Goal: Task Accomplishment & Management: Use online tool/utility

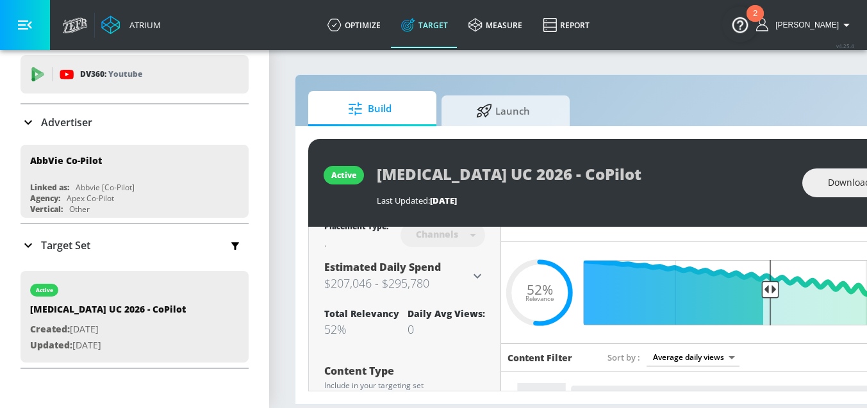
scroll to position [96, 0]
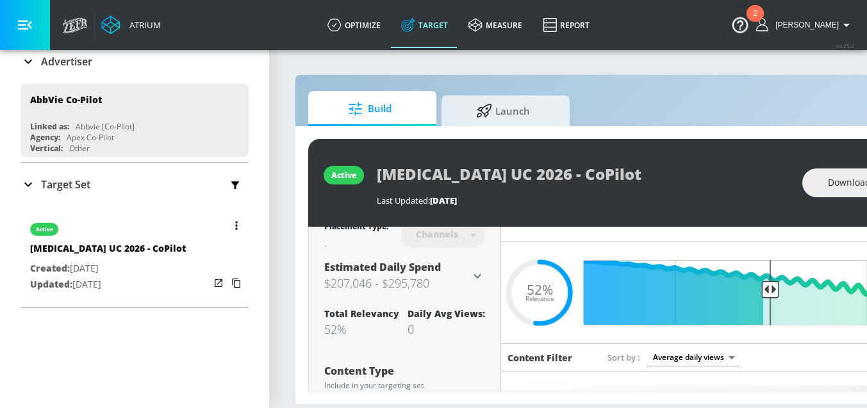
click at [235, 222] on icon "button" at bounding box center [236, 225] width 3 height 9
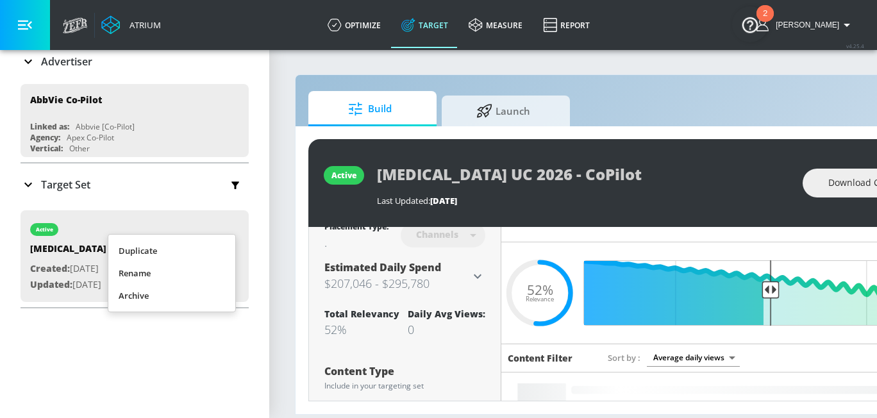
click at [146, 246] on li "Duplicate" at bounding box center [171, 251] width 127 height 22
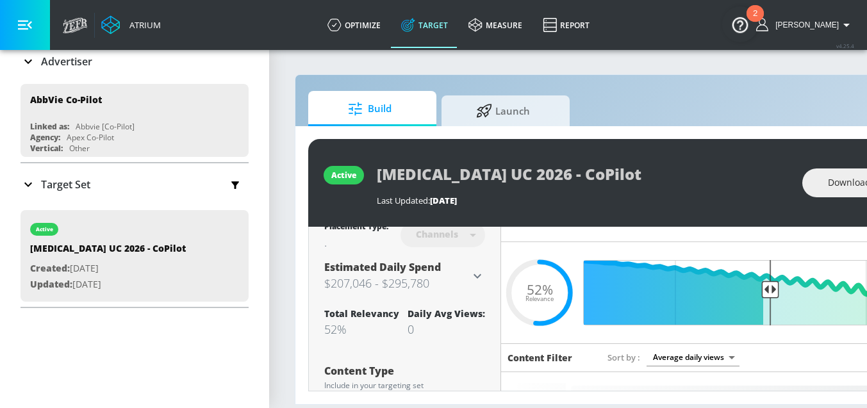
click at [64, 185] on p "Target Set" at bounding box center [65, 185] width 49 height 14
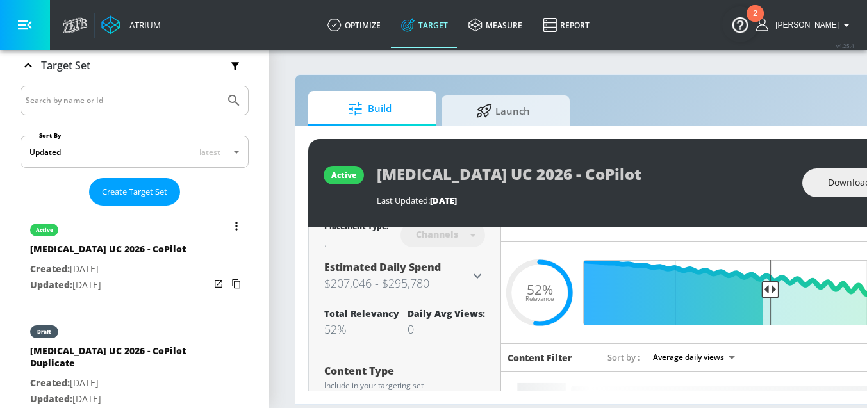
scroll to position [277, 0]
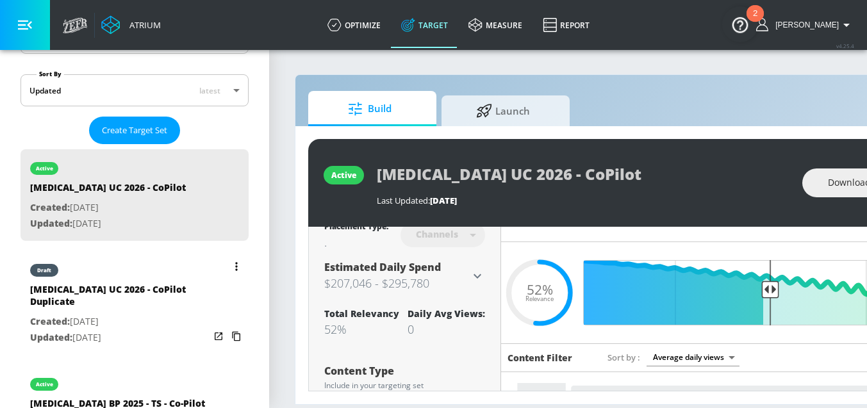
click at [104, 330] on p "Updated: Sep. 12, 2025" at bounding box center [119, 338] width 179 height 16
type input "Skyrizi UC 2026 - CoPilot Duplicate"
type input "0.05"
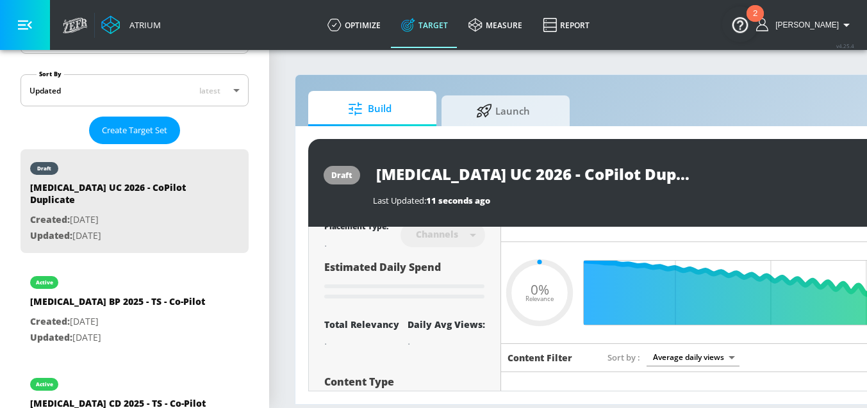
click at [646, 183] on input "Skyrizi UC 2026 - CoPilot Duplicate" at bounding box center [533, 174] width 321 height 29
drag, startPoint x: 648, startPoint y: 179, endPoint x: 569, endPoint y: 171, distance: 80.0
click at [569, 171] on input "Skyrizi UC 2026 - CoPilot Duplicate" at bounding box center [533, 174] width 321 height 29
type input "Skyrizi UC 2026 - CoPilot"
type input "0.05"
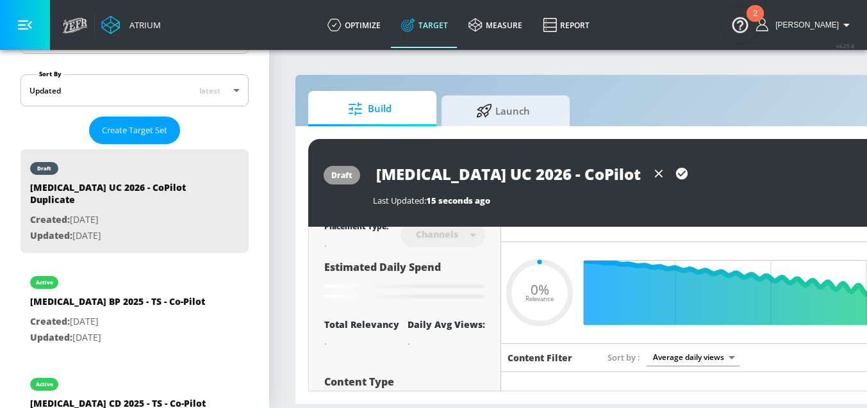
type input "Skyrizi UC 2026 - CoPilot"
type input "0.05"
type input "Skyrizi UC 2026 - CoPilot"
type input "0.05"
type input "Skyrizi UC 2026 - CoPilot -"
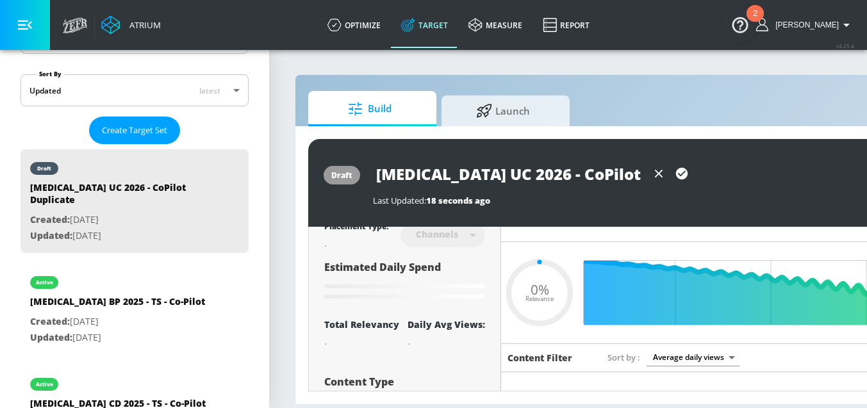
type input "0.05"
type input "Skyrizi UC 2026 - CoPilot -"
type input "0.05"
type input "Skyrizi UC 2026 - CoPilot - S"
type input "0.05"
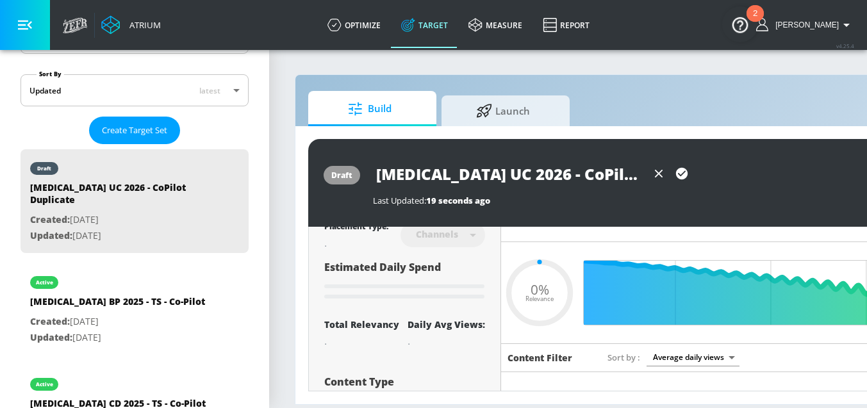
type input "Skyrizi UC 2026 - CoPilot - Sh"
type input "0.05"
type input "Skyrizi UC 2026 - CoPilot - Sho"
type input "0.05"
type input "Skyrizi UC 2026 - CoPilot - Shor"
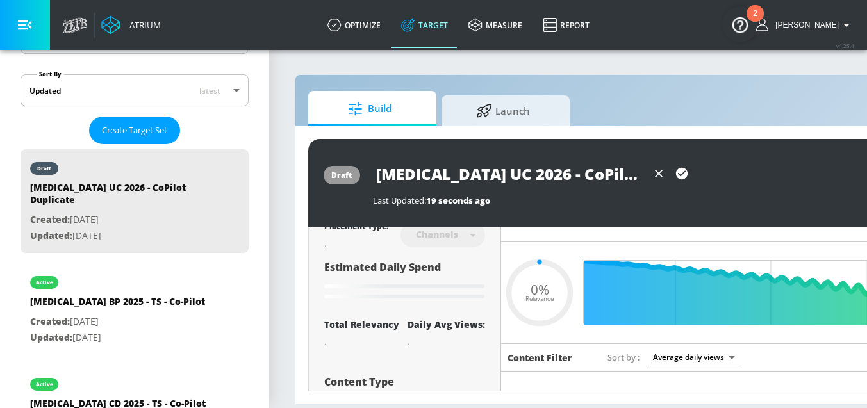
type input "0.05"
type input "Skyrizi UC 2026 - CoPilot - Short"
type input "0.05"
type input "Skyrizi UC 2026 - CoPilot - Shorts"
type input "0.05"
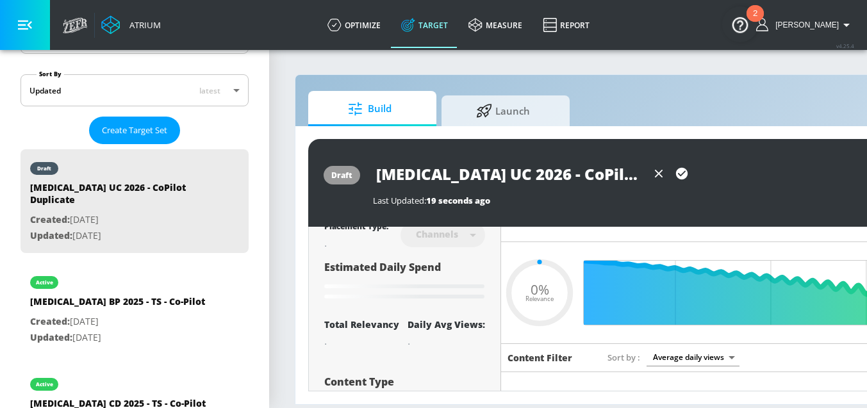
type input "Skyrizi UC 2026 - CoPilot - Shorts"
click at [687, 169] on icon "button" at bounding box center [682, 174] width 14 height 14
type input "0.05"
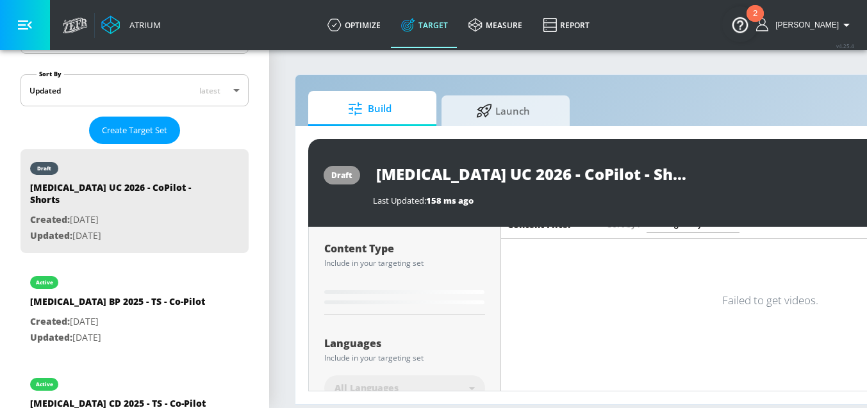
scroll to position [97, 0]
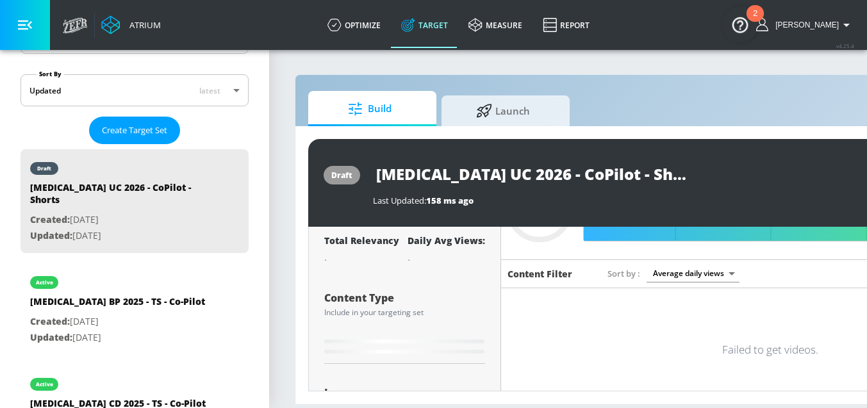
type input "Skyrizi UC 2026 - CoPilot Duplicate"
type input "0.52"
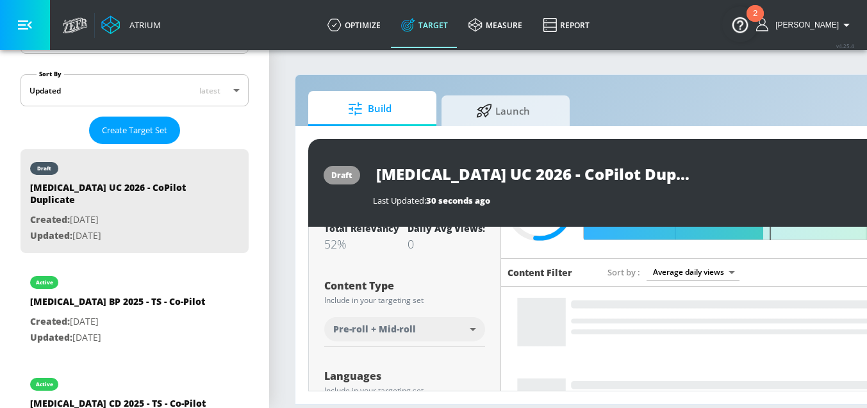
scroll to position [115, 0]
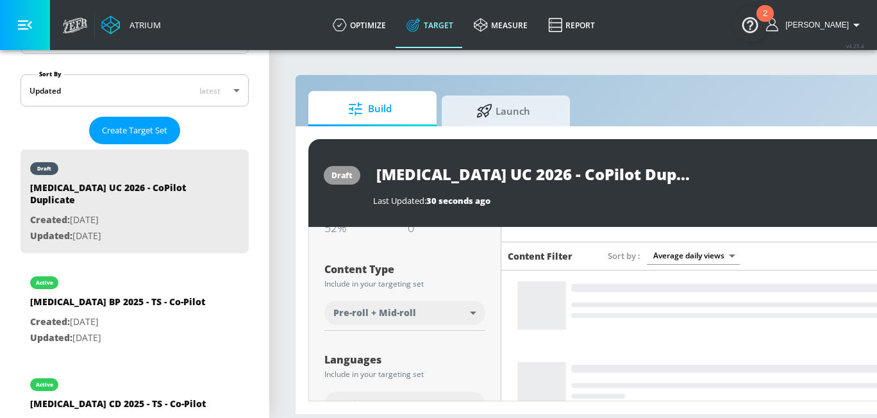
click at [437, 322] on body "Atrium optimize Target measure Report optimize Target measure Report v 4.25.4 E…" at bounding box center [438, 209] width 877 height 418
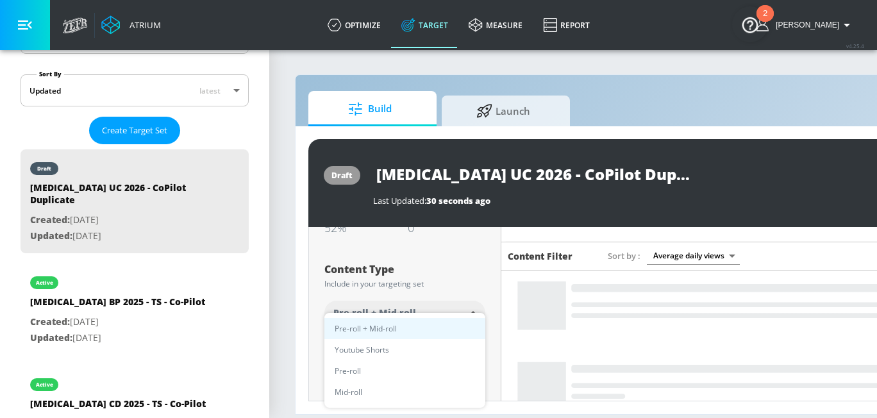
click at [393, 354] on li "Youtube Shorts" at bounding box center [404, 349] width 161 height 21
type input "short_video"
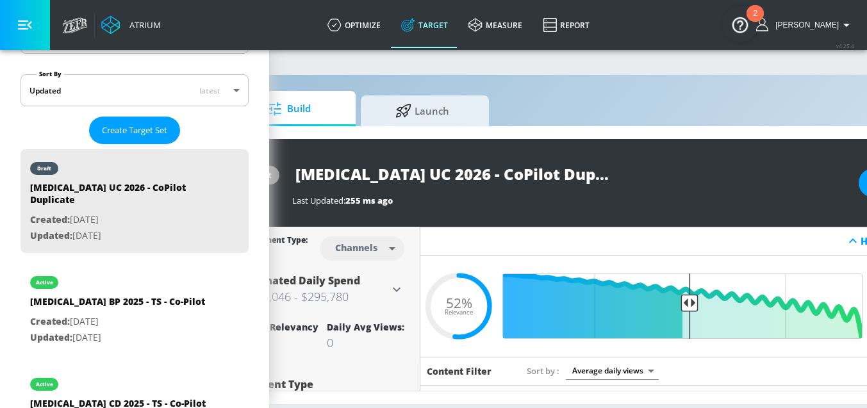
scroll to position [0, 222]
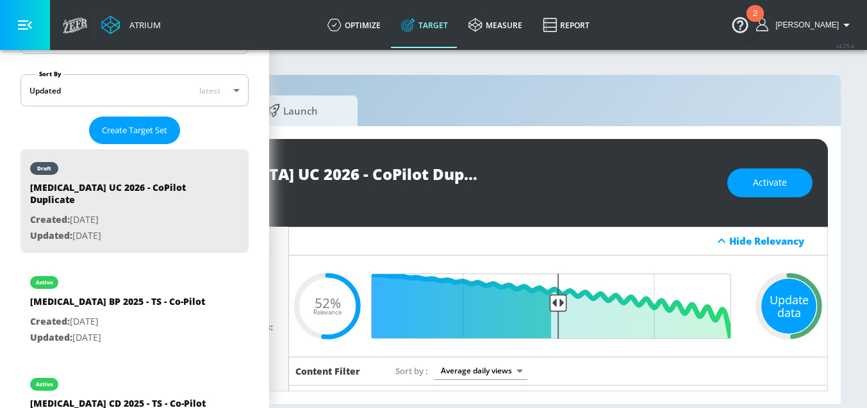
click at [781, 301] on div "Update data" at bounding box center [789, 306] width 55 height 55
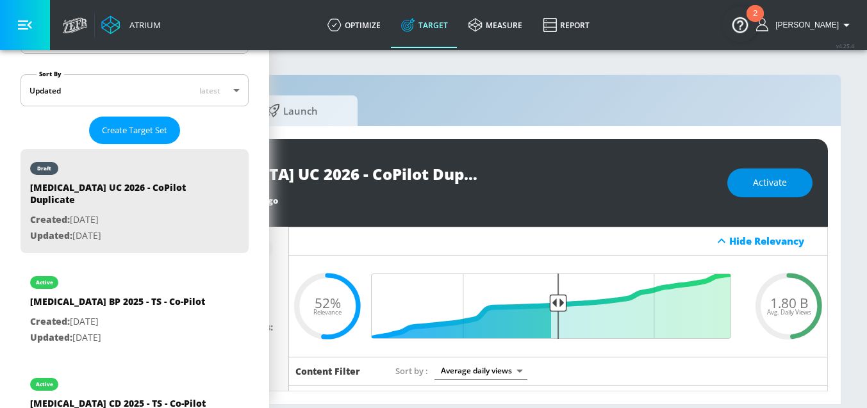
click at [772, 180] on span "Activate" at bounding box center [770, 183] width 34 height 16
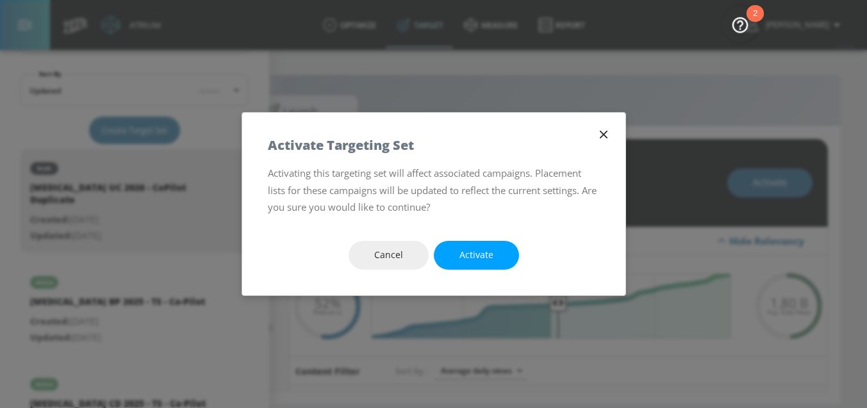
scroll to position [0, 212]
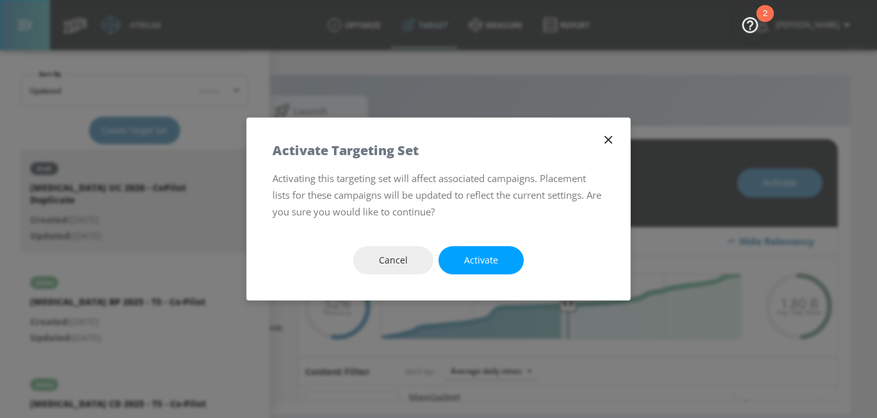
click at [612, 137] on icon "button" at bounding box center [608, 140] width 14 height 14
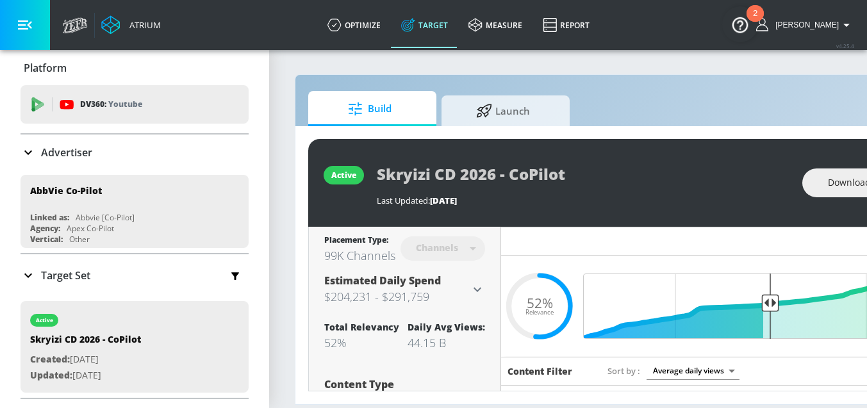
scroll to position [24, 0]
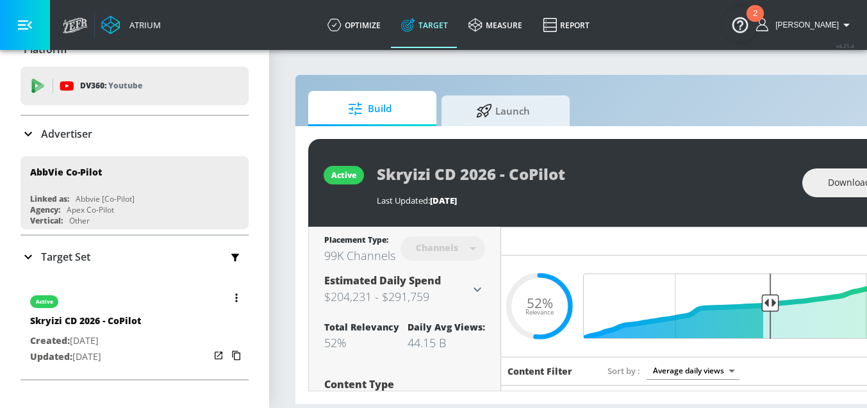
click at [235, 295] on icon "button" at bounding box center [236, 298] width 3 height 9
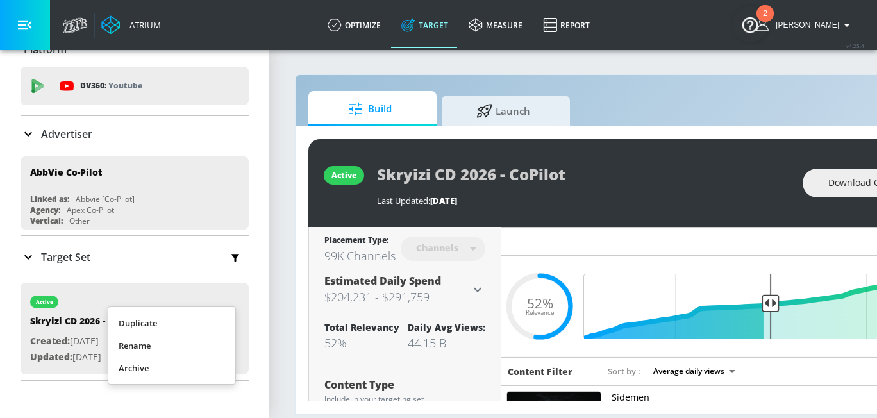
click at [186, 325] on li "Duplicate" at bounding box center [171, 323] width 127 height 22
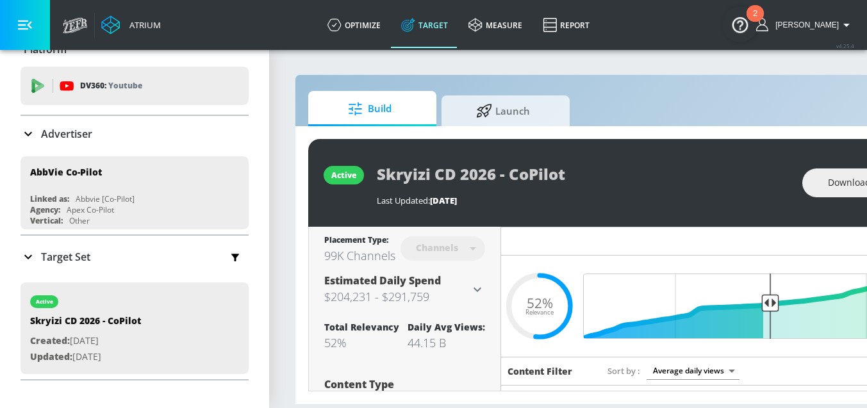
click at [60, 260] on p "Target Set" at bounding box center [65, 257] width 49 height 14
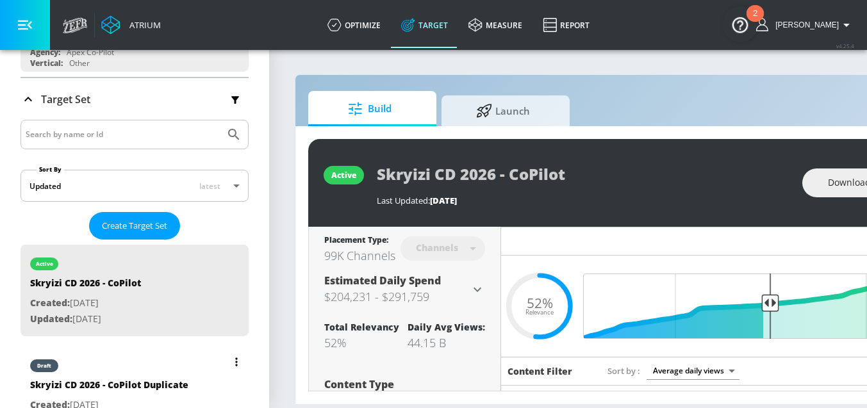
scroll to position [204, 0]
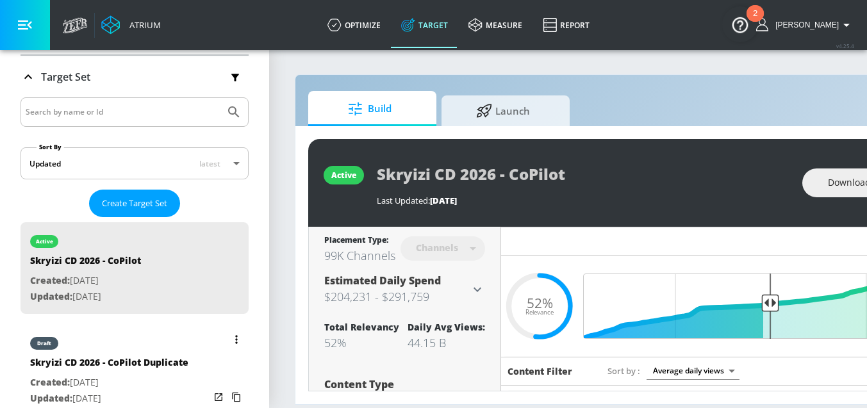
click at [130, 352] on div "draft" at bounding box center [109, 340] width 158 height 32
type input "Skryizi CD 2026 - CoPilot Duplicate"
type input "0.05"
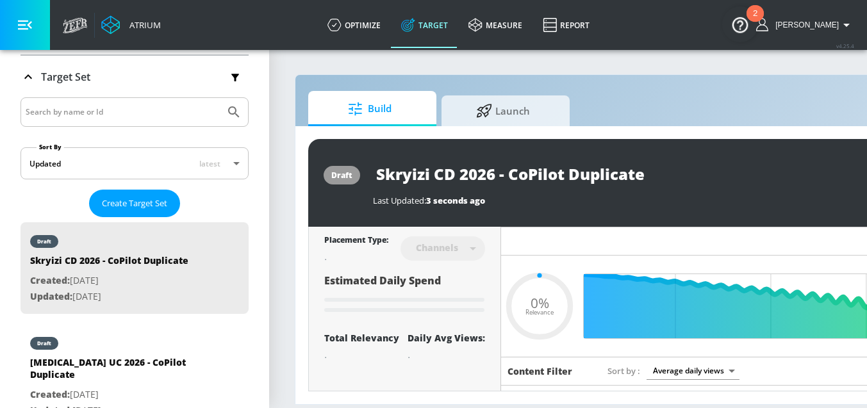
click at [601, 179] on input "Skryizi CD 2026 - CoPilot Duplicate" at bounding box center [533, 174] width 321 height 29
type input "Skryizi CD 2026 - CoPilot S"
type input "0.05"
type input "Skryizi CD 2026 - CoPilot Sh"
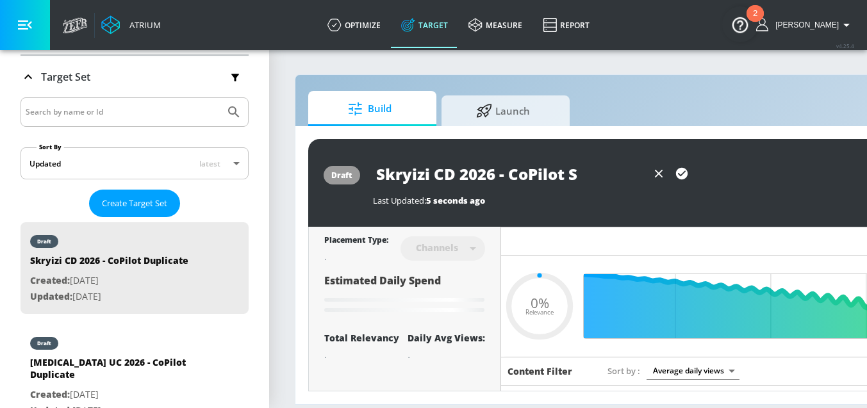
type input "0.05"
type input "Skryizi CD 2026 - CoPilot Sho"
type input "0.05"
type input "Skryizi CD 2026 - CoPilot Shor"
type input "0.05"
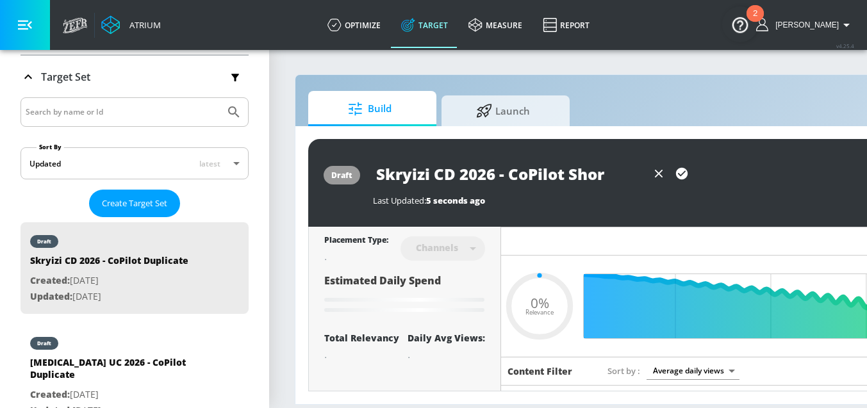
type input "Skryizi CD 2026 - CoPilot Short"
type input "0.05"
type input "Skryizi CD 2026 - CoPilot Shorts"
type input "0.05"
type input "Skryizi CD 2026 - CoPilot Shorts"
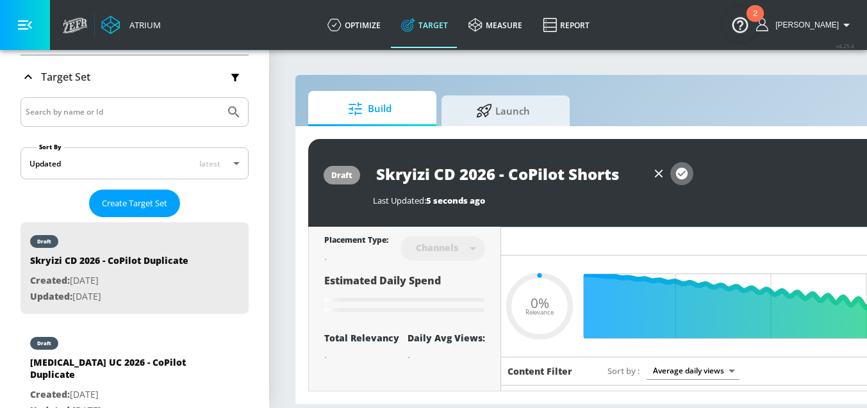
click at [685, 179] on icon "button" at bounding box center [682, 174] width 14 height 14
type input "0.05"
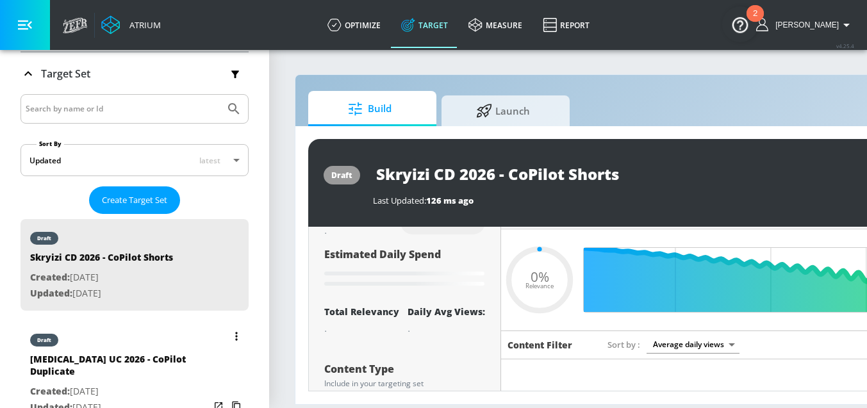
scroll to position [209, 0]
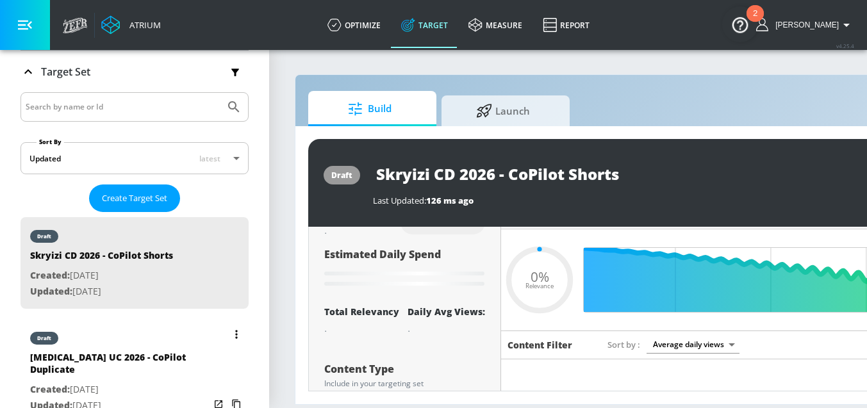
type input "Skryizi CD 2026 - CoPilot Duplicate"
type input "0.52"
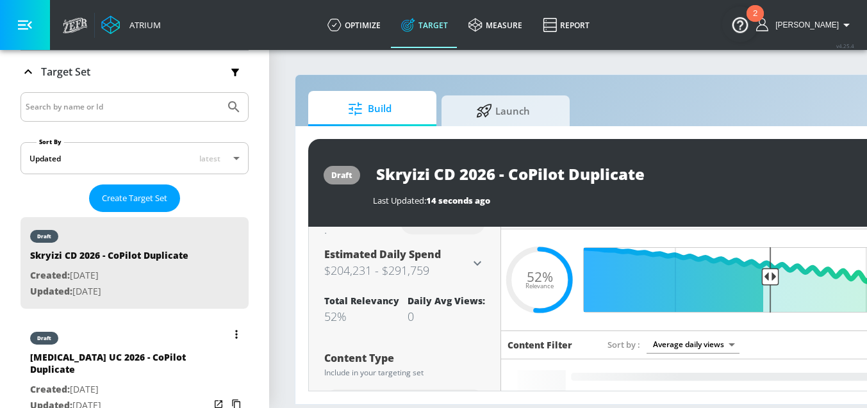
click at [235, 332] on icon "list of Target Set" at bounding box center [236, 334] width 3 height 9
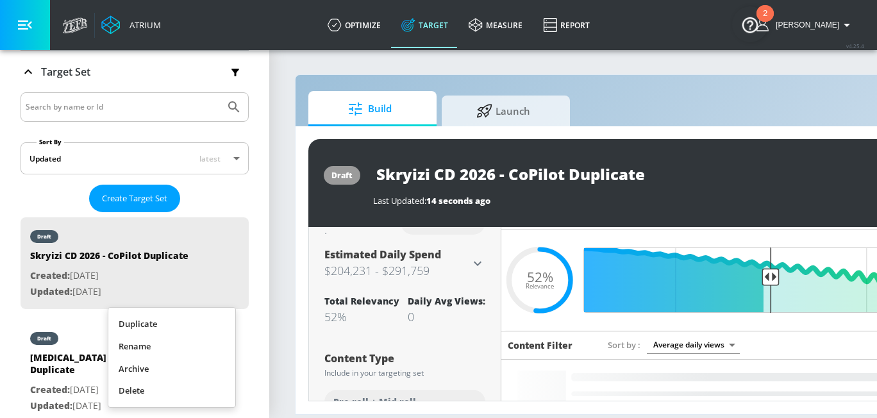
click at [165, 342] on li "Rename" at bounding box center [171, 346] width 127 height 22
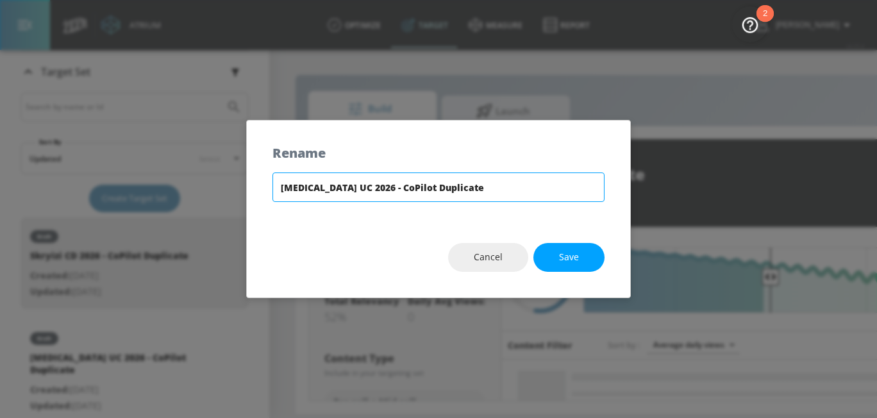
click at [420, 185] on input "Skyrizi UC 2026 - CoPilot Duplicate" at bounding box center [438, 186] width 332 height 29
click at [421, 188] on input "Skyrizi UC 2026 - CoPilot Duplicate" at bounding box center [438, 186] width 332 height 29
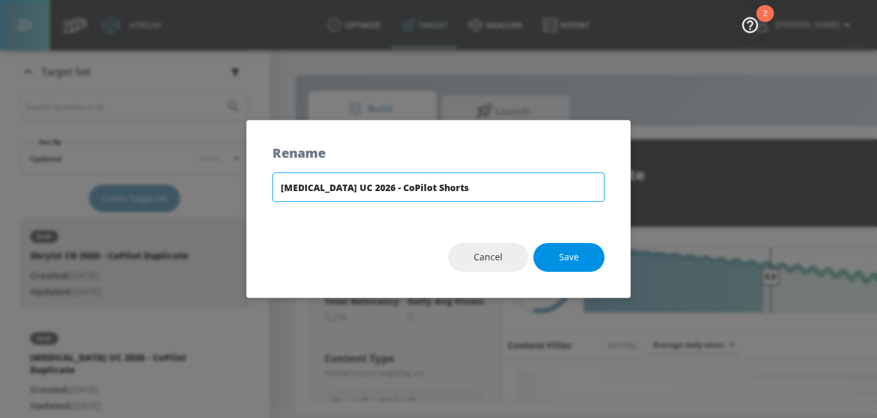
type input "Skyrizi UC 2026 - CoPilot Shorts"
click at [575, 256] on span "Save" at bounding box center [569, 257] width 20 height 16
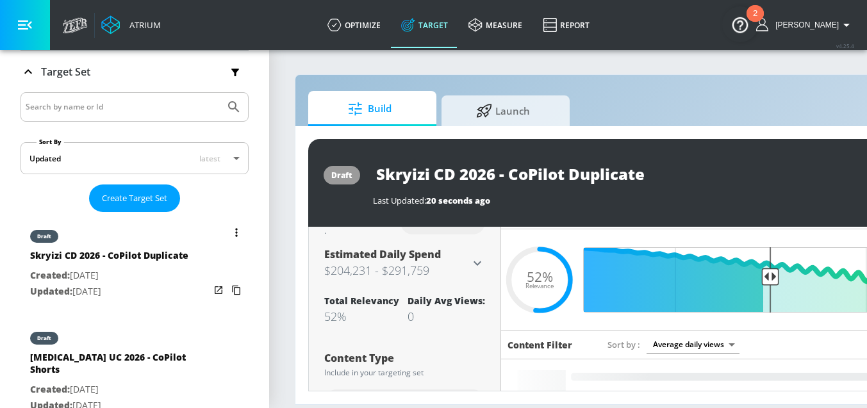
type input "Skryizi CD 2026 - CoPilot Shorts"
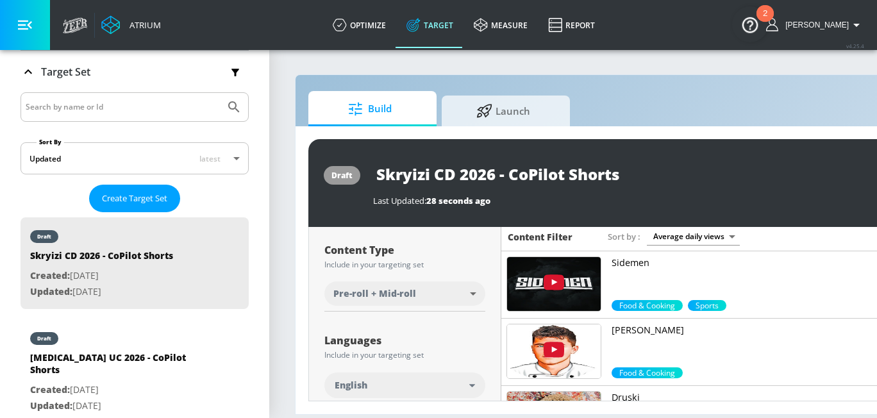
click at [430, 294] on body "Atrium optimize Target measure Report optimize Target measure Report v 4.25.4 E…" at bounding box center [438, 209] width 877 height 418
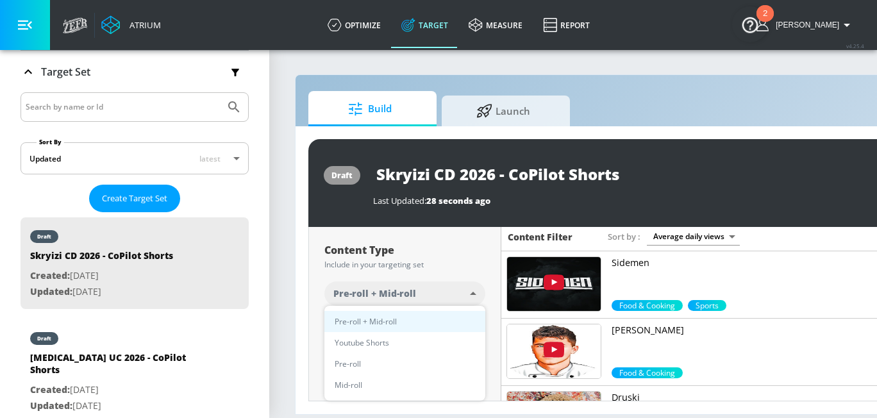
click at [383, 343] on span "Youtube Shorts" at bounding box center [362, 342] width 54 height 13
type input "short_video"
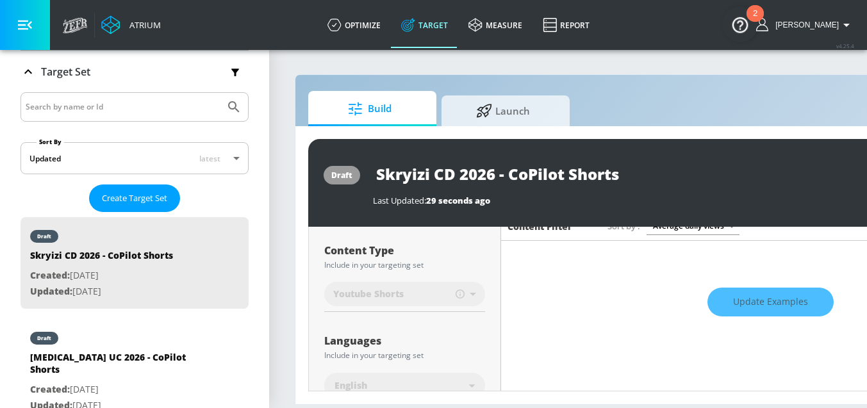
type input "Skryizi CD 2026 - CoPilot Duplicate"
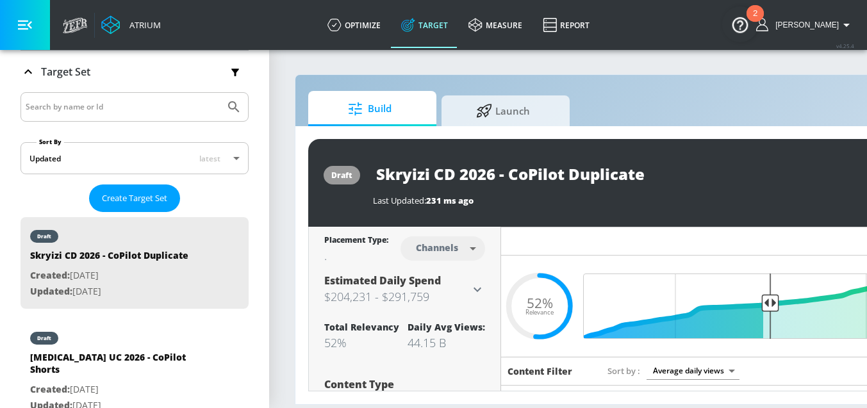
scroll to position [0, 222]
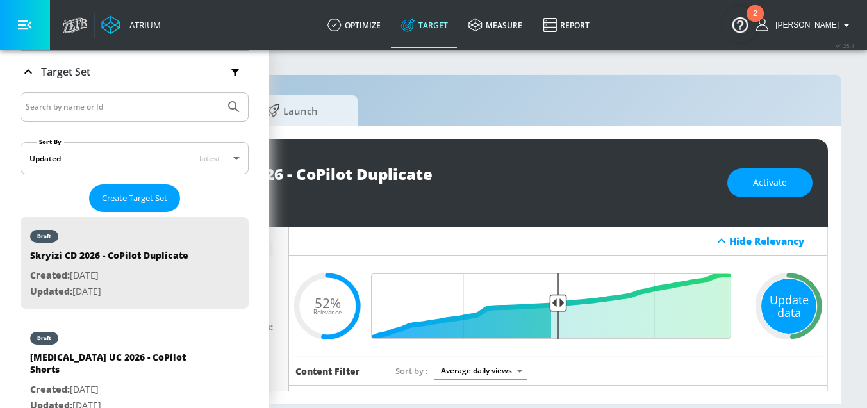
click at [778, 306] on div "Update data" at bounding box center [789, 306] width 55 height 55
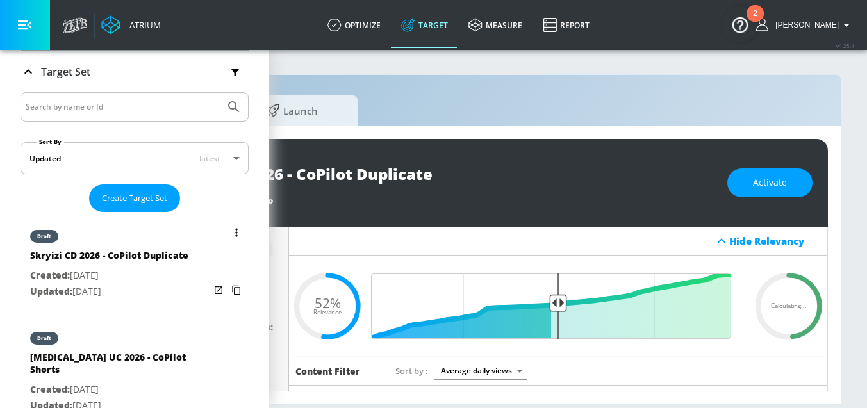
click at [235, 236] on icon "list of Target Set" at bounding box center [236, 232] width 3 height 9
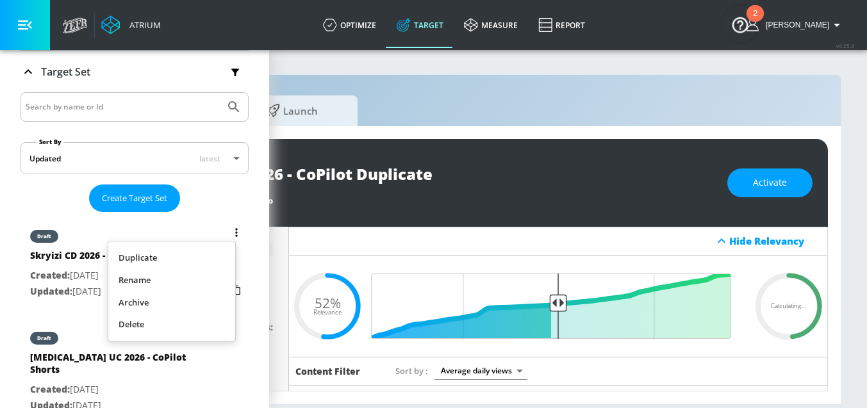
scroll to position [0, 212]
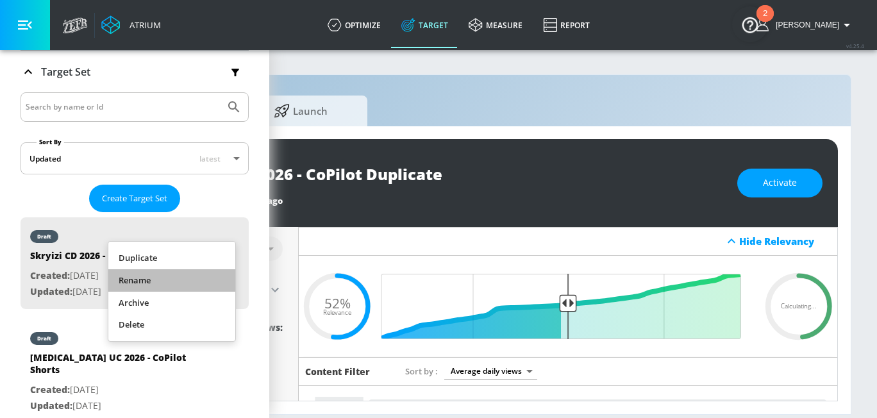
click at [173, 272] on li "Rename" at bounding box center [171, 280] width 127 height 22
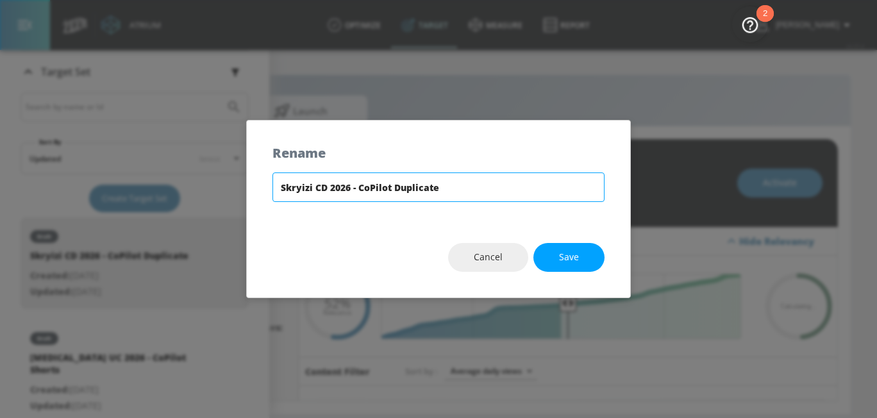
click at [415, 186] on input "Skryizi CD 2026 - CoPilot Duplicate" at bounding box center [438, 186] width 332 height 29
type input "Skryizi CD 2026 - CoPilot Shorts"
click at [576, 251] on span "Save" at bounding box center [569, 257] width 20 height 16
type input "Skryizi CD 2026 - CoPilot Shorts"
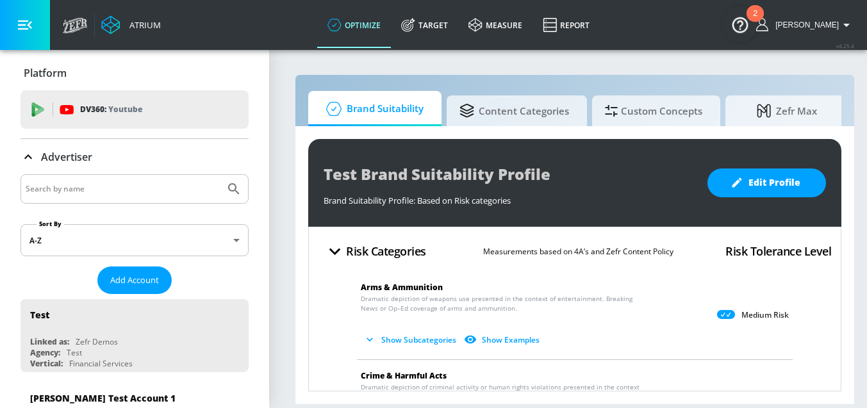
click at [192, 182] on input "Search by name" at bounding box center [123, 189] width 194 height 17
type input "g"
click at [111, 176] on div "g" at bounding box center [135, 188] width 228 height 29
click at [458, 26] on link "Target" at bounding box center [424, 25] width 67 height 46
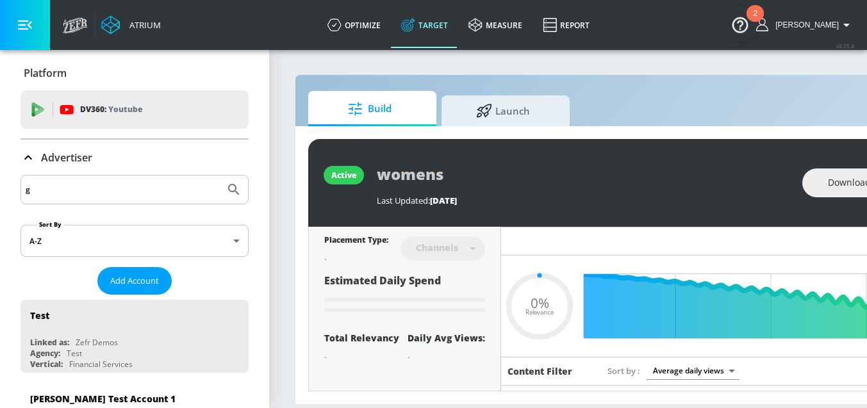
type input "0.6"
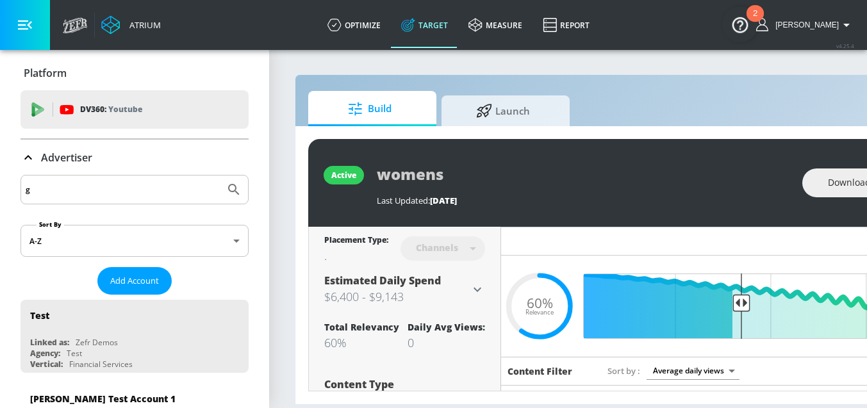
click at [121, 187] on input "g" at bounding box center [123, 189] width 194 height 17
click at [70, 154] on p "Advertiser" at bounding box center [66, 158] width 51 height 14
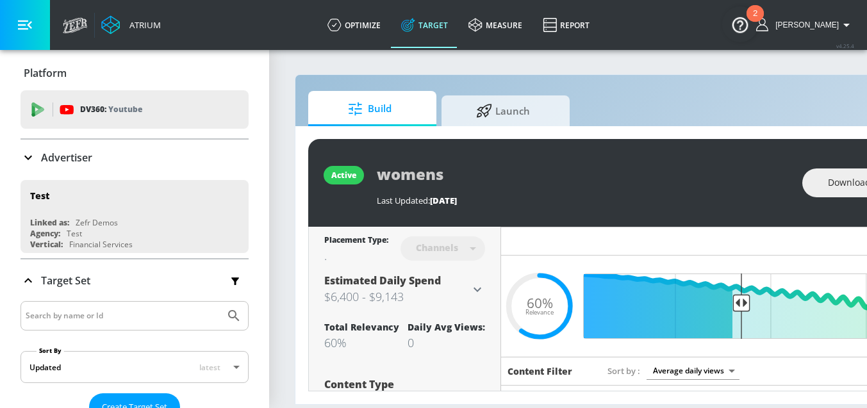
click at [74, 196] on input "g" at bounding box center [123, 189] width 194 height 17
type input "ge"
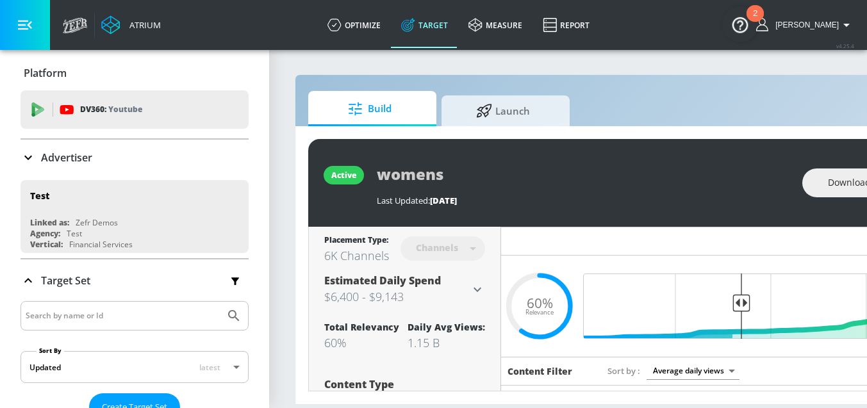
click at [104, 317] on input "Search by name or Id" at bounding box center [123, 316] width 194 height 17
paste input "General [PERSON_NAME] General Market FY26 - TS"
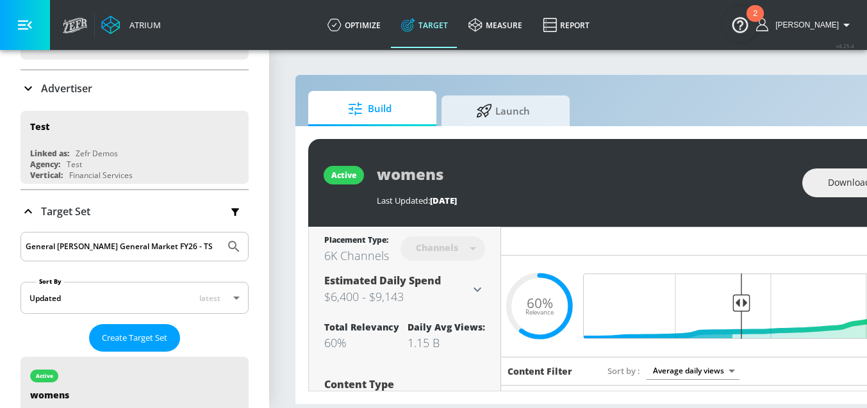
scroll to position [208, 0]
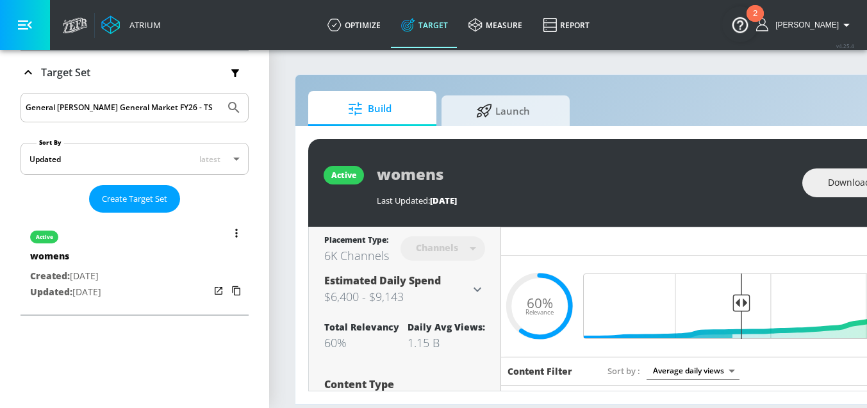
type input "General [PERSON_NAME] General Market FY26 - TS"
click at [220, 94] on button "Submit Search" at bounding box center [234, 108] width 28 height 28
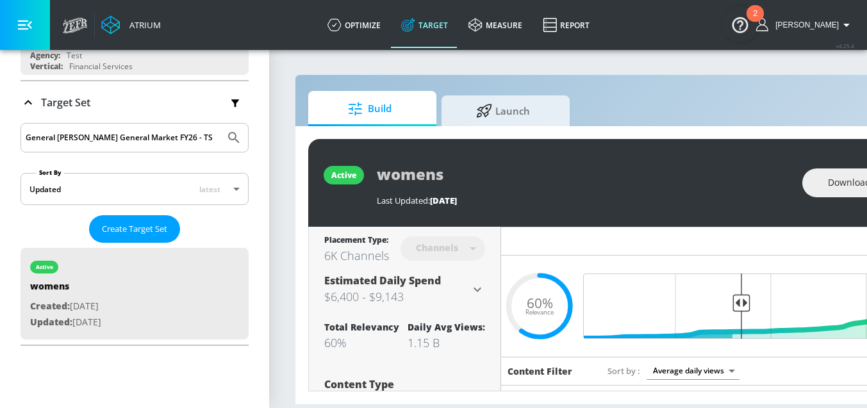
scroll to position [8, 0]
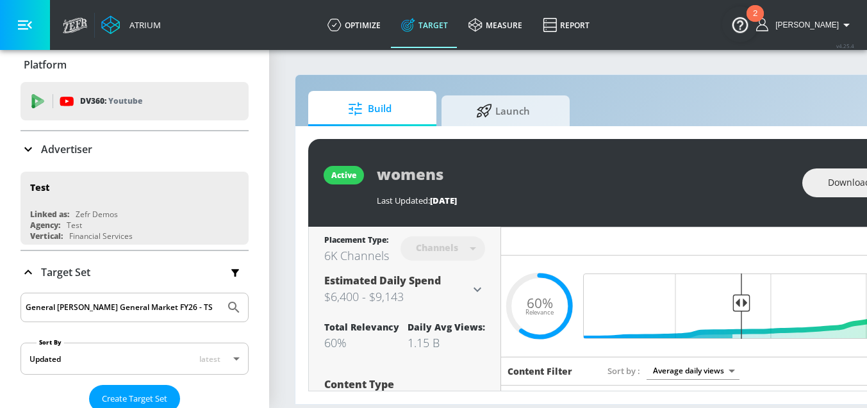
click at [95, 148] on div "Advertiser" at bounding box center [135, 149] width 228 height 15
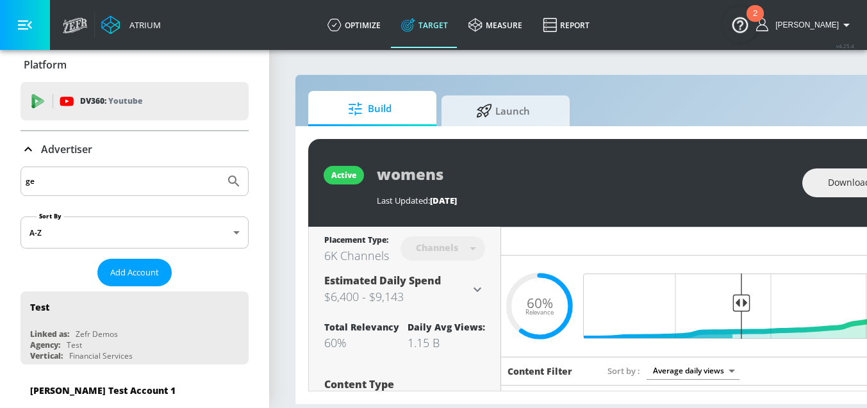
click at [108, 179] on input "ge" at bounding box center [123, 181] width 194 height 17
type input "general mills"
click at [220, 167] on button "Submit Search" at bounding box center [234, 181] width 28 height 28
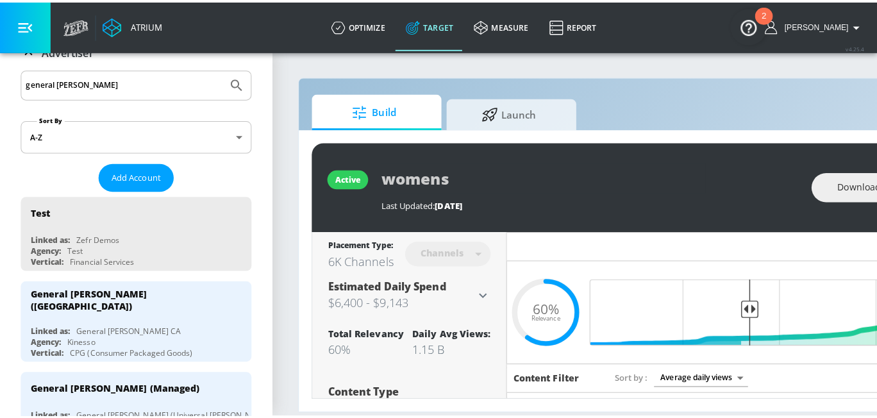
scroll to position [202, 0]
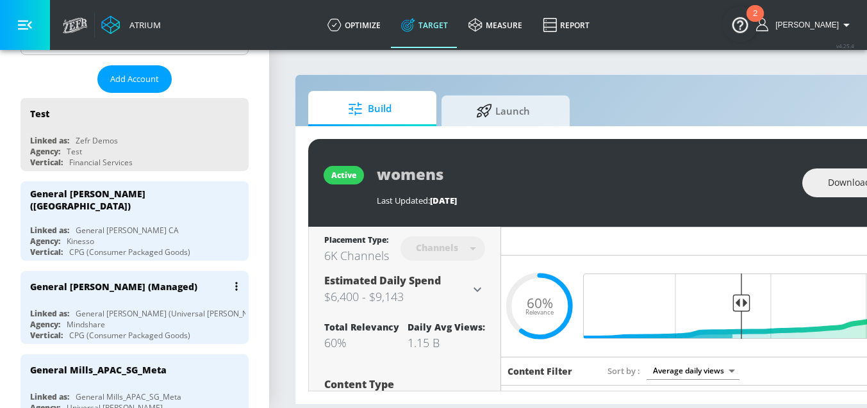
click at [136, 287] on div "General [PERSON_NAME] (Managed)" at bounding box center [137, 286] width 215 height 31
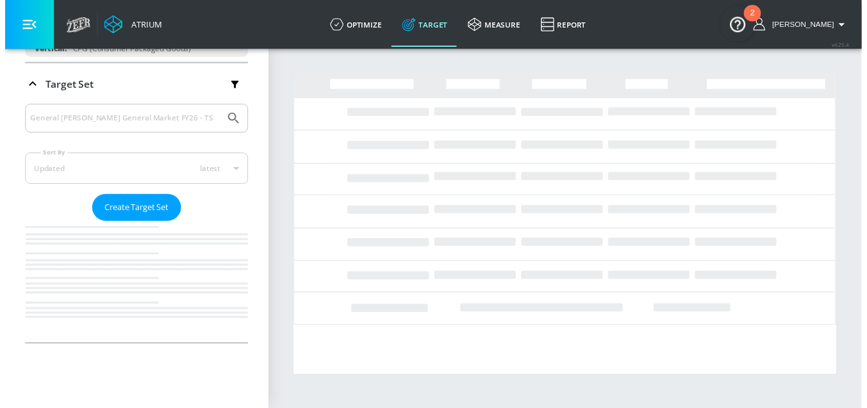
scroll to position [185, 0]
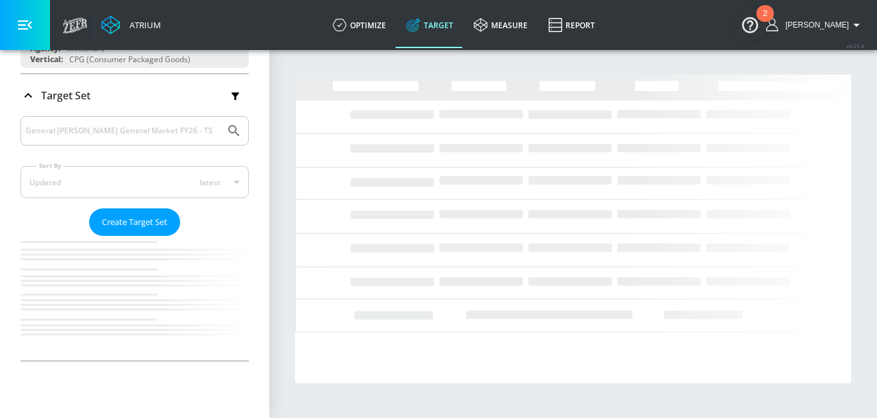
click at [94, 131] on input "General [PERSON_NAME] General Market FY26 - TS" at bounding box center [123, 130] width 194 height 17
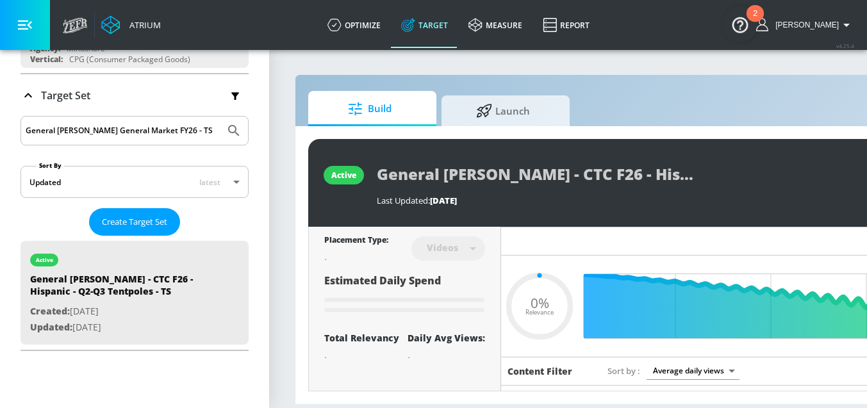
type input "0.05"
click at [162, 123] on input "General [PERSON_NAME] General Market FY26 - TS" at bounding box center [123, 130] width 194 height 17
click at [220, 117] on button "Submit Search" at bounding box center [234, 131] width 28 height 28
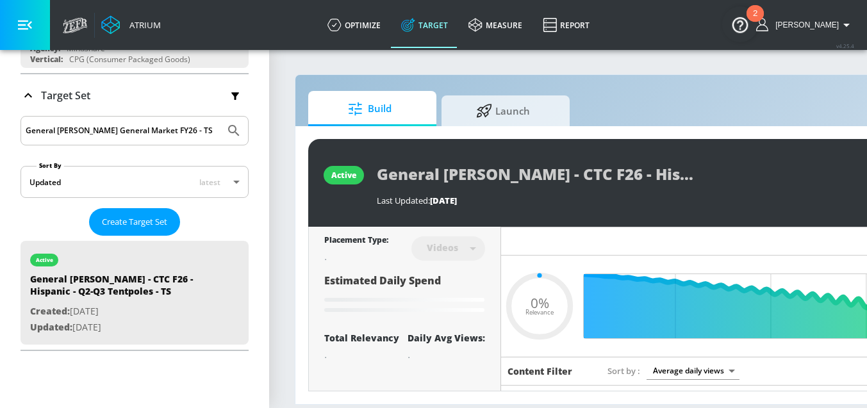
click at [142, 126] on input "General [PERSON_NAME] General Market FY26 - TS" at bounding box center [123, 130] width 194 height 17
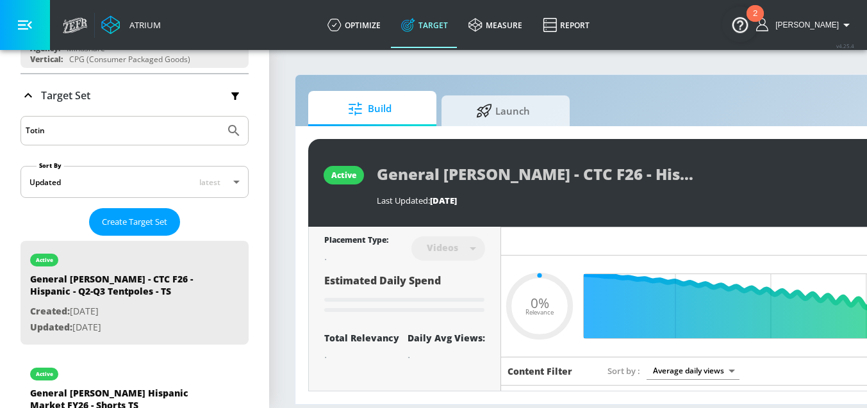
type input "Totino"
type input "0.6"
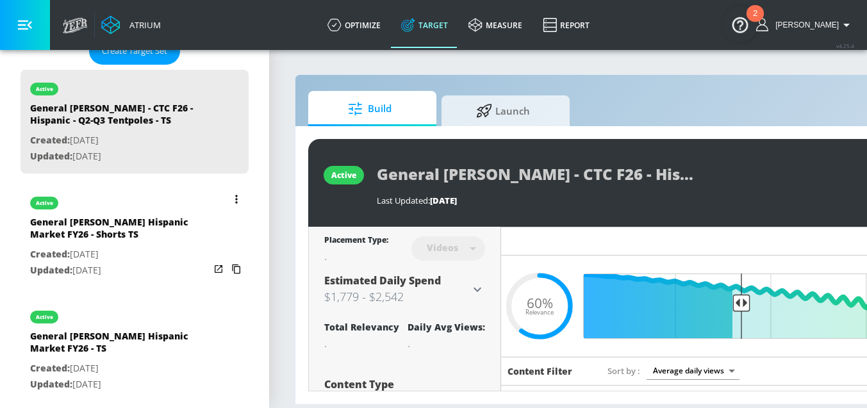
scroll to position [360, 0]
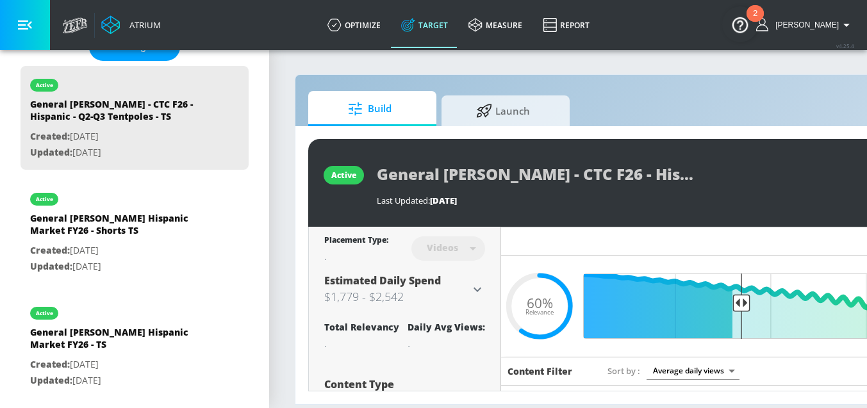
type input "Totino"
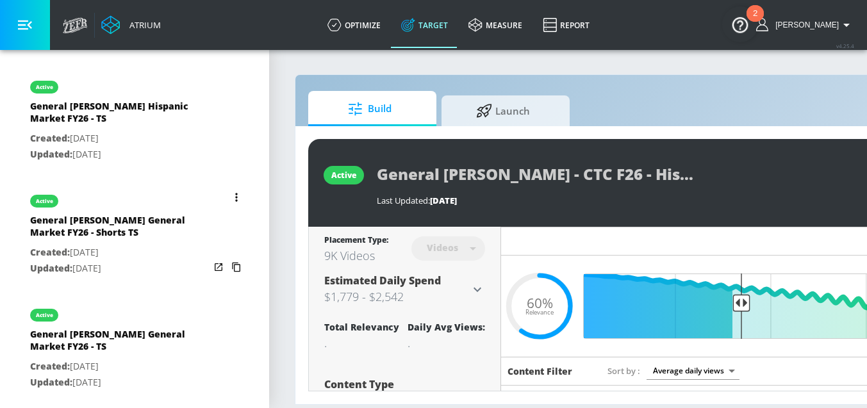
scroll to position [595, 0]
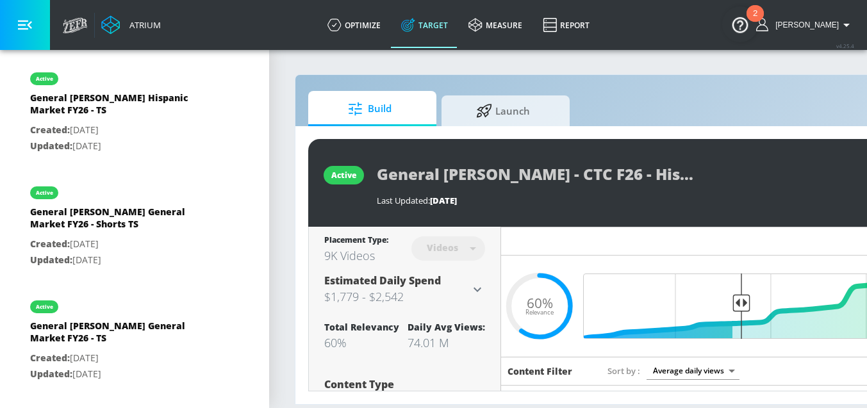
click at [84, 322] on div "General [PERSON_NAME] General Market FY26 - TS" at bounding box center [119, 335] width 179 height 31
type input "General [PERSON_NAME] General Market FY26 - TS"
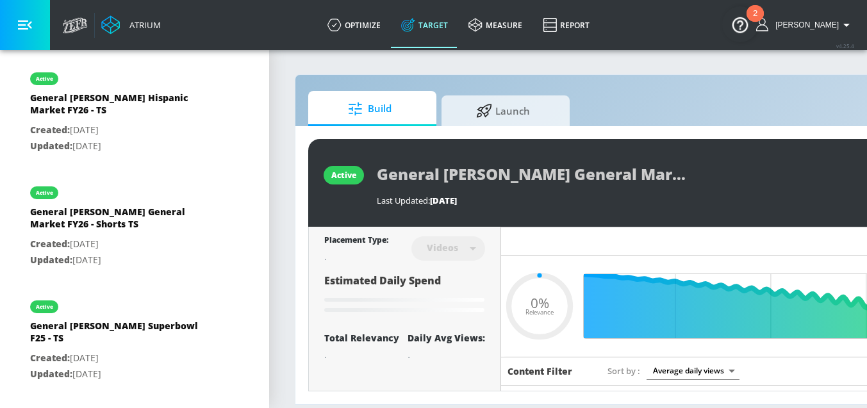
type input "0.6"
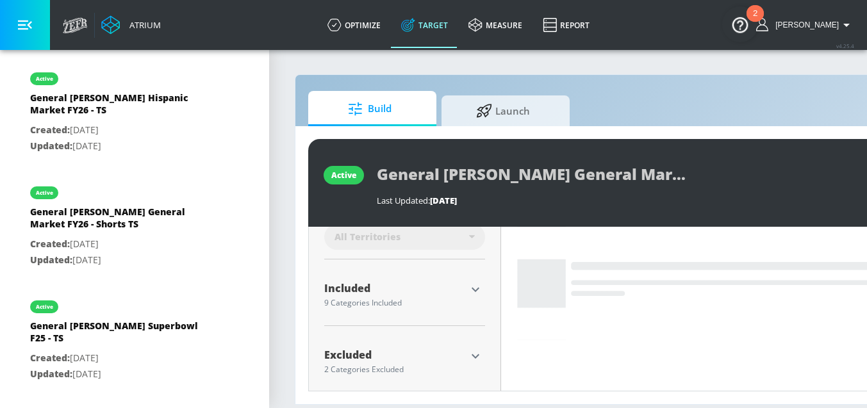
scroll to position [382, 0]
click at [480, 283] on icon "button" at bounding box center [475, 287] width 15 height 15
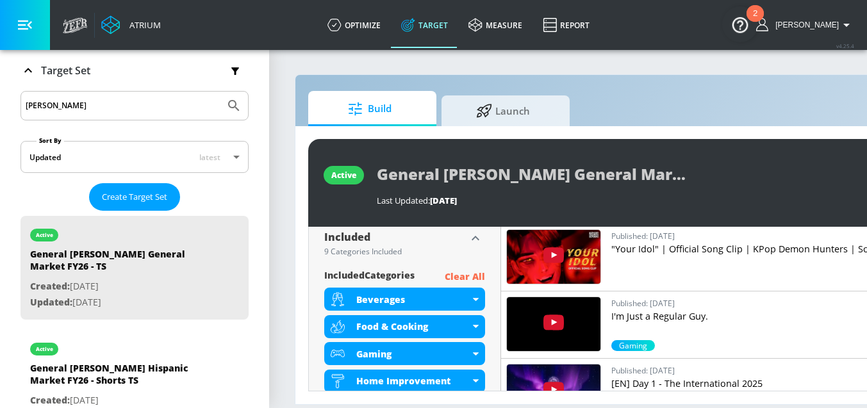
scroll to position [211, 0]
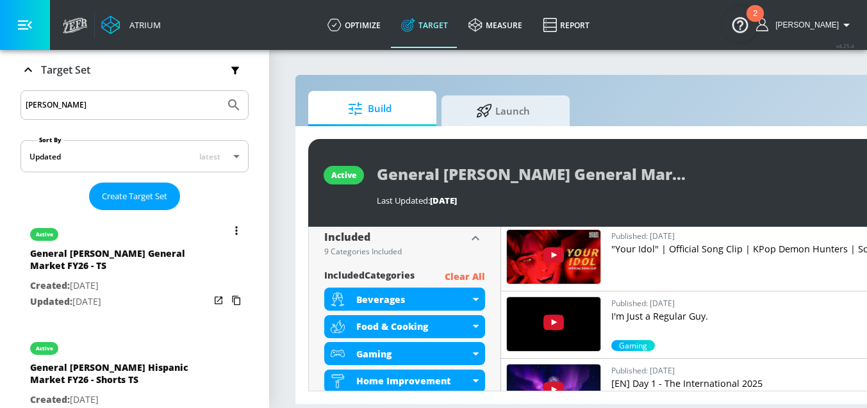
click at [228, 228] on button "list of Target Set" at bounding box center [237, 231] width 18 height 18
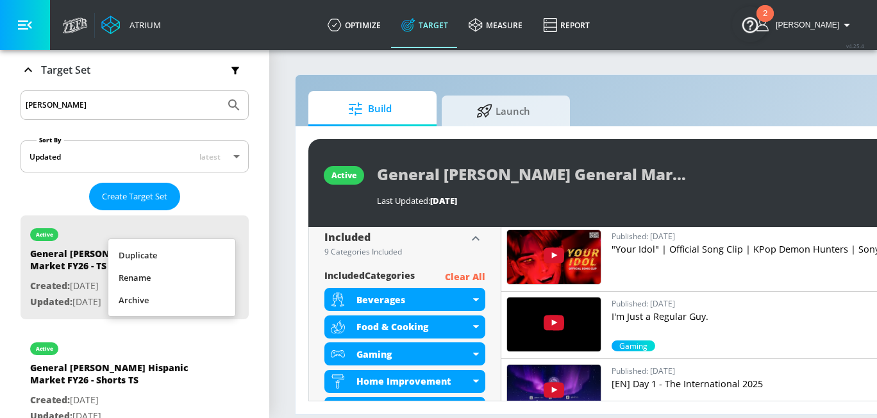
click at [182, 276] on li "Rename" at bounding box center [171, 278] width 127 height 22
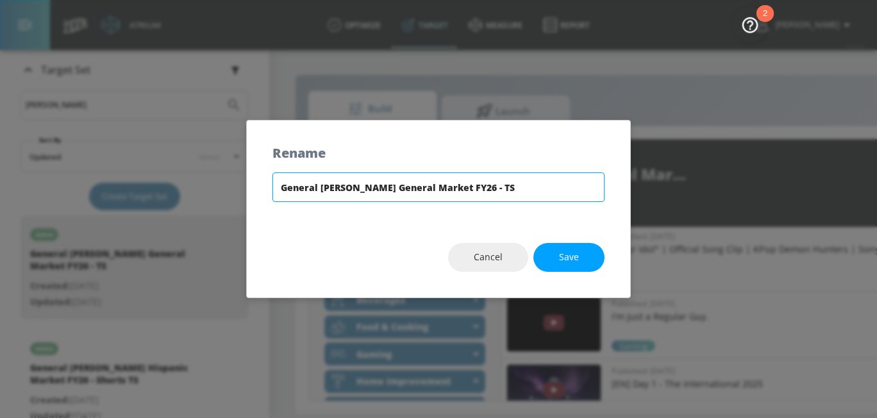
click at [399, 189] on input "General [PERSON_NAME] General Market FY26 - TS" at bounding box center [438, 186] width 332 height 29
click at [575, 246] on button "Save" at bounding box center [568, 257] width 71 height 29
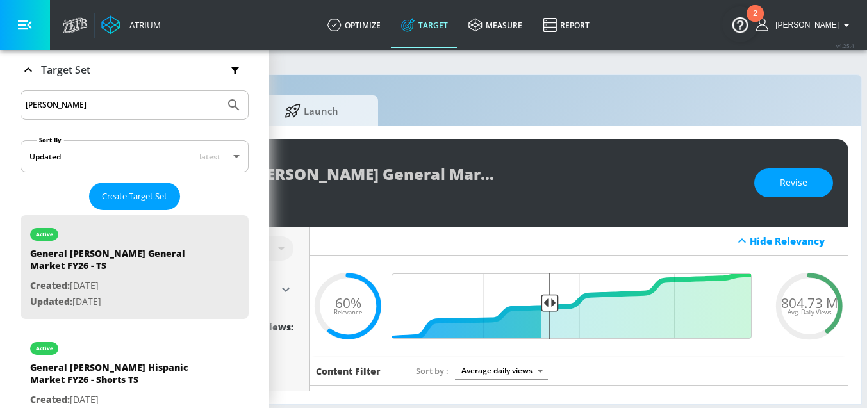
scroll to position [0, 222]
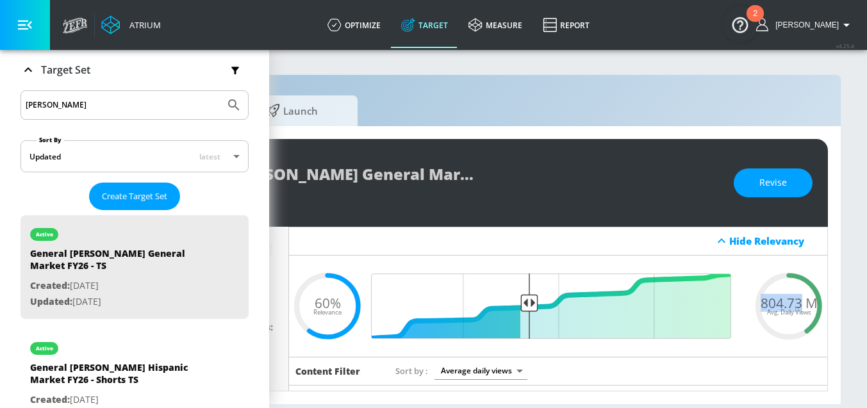
drag, startPoint x: 791, startPoint y: 297, endPoint x: 749, endPoint y: 297, distance: 42.3
click at [751, 297] on div "804.73 M Avg. Daily Views" at bounding box center [789, 305] width 77 height 19
copy span "804.73"
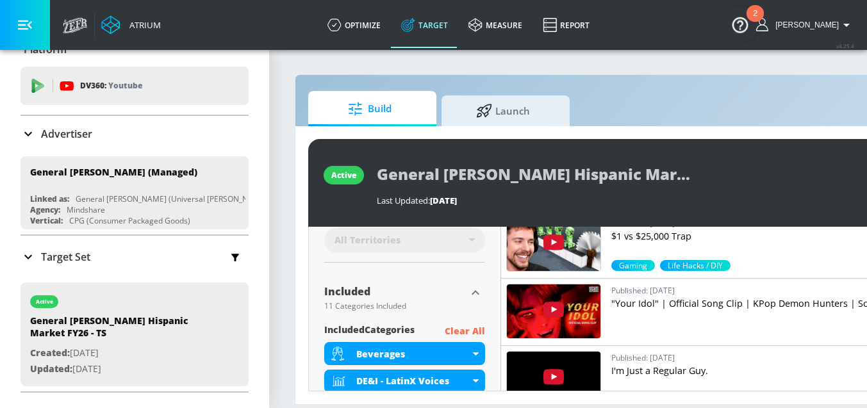
scroll to position [365, 0]
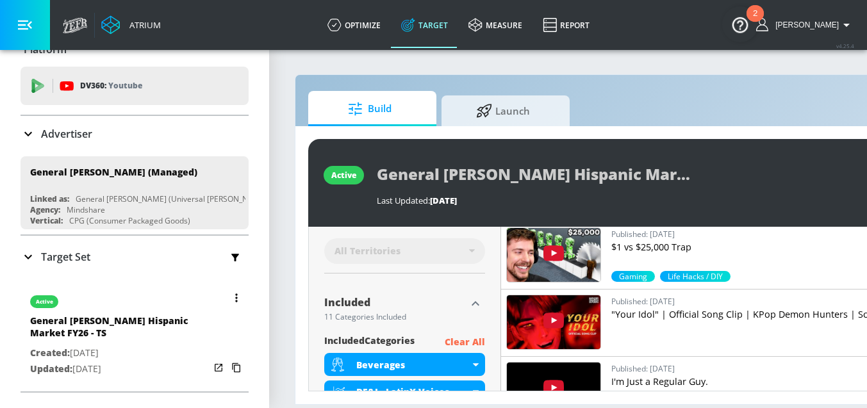
click at [228, 293] on button "button" at bounding box center [237, 298] width 18 height 18
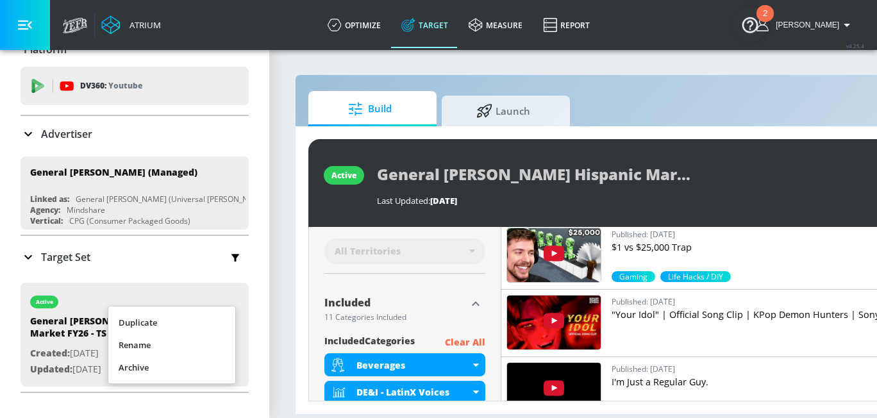
click at [194, 343] on li "Rename" at bounding box center [171, 345] width 127 height 22
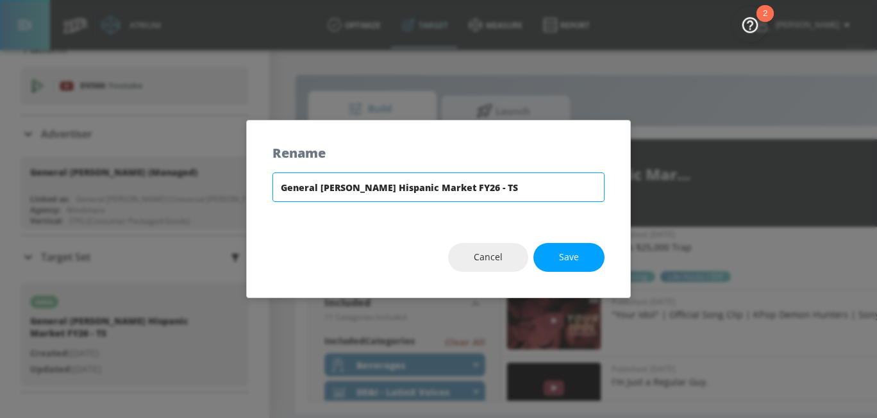
click at [392, 184] on input "General [PERSON_NAME] Hispanic Market FY26 - TS" at bounding box center [438, 186] width 332 height 29
click at [569, 260] on span "Save" at bounding box center [569, 257] width 20 height 16
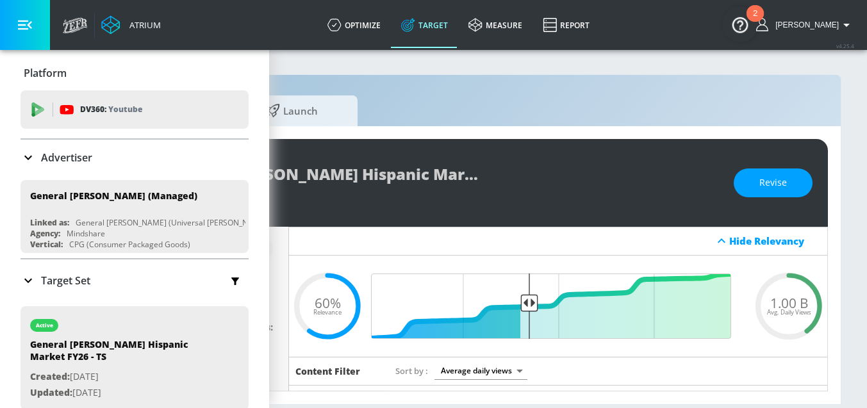
scroll to position [0, 0]
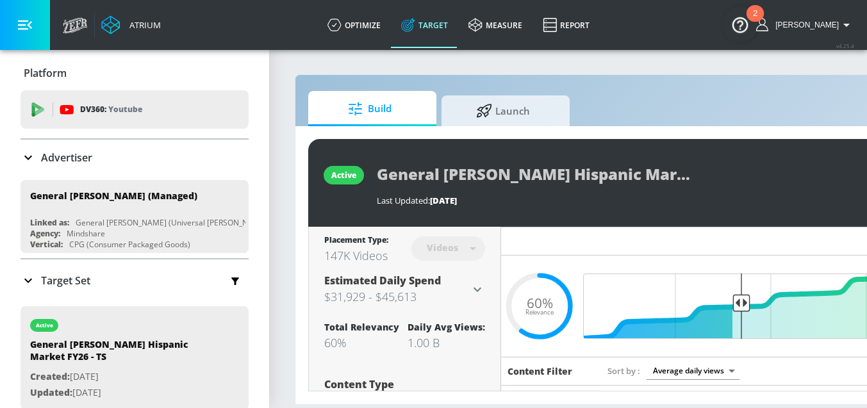
click at [66, 158] on p "Advertiser" at bounding box center [66, 158] width 51 height 14
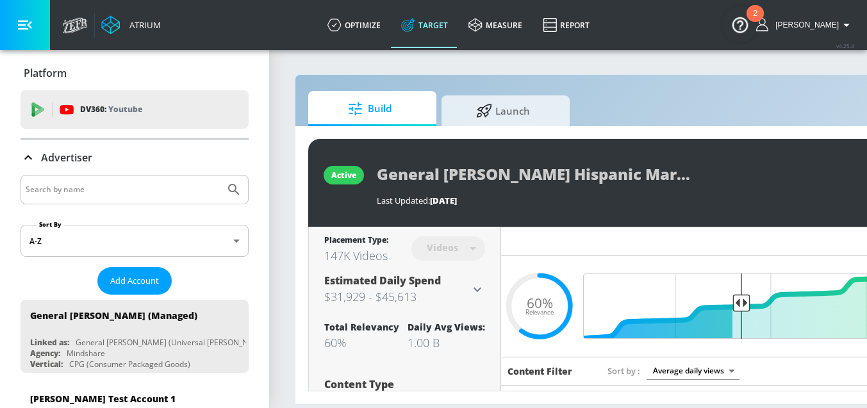
click at [101, 191] on input "Search by name" at bounding box center [123, 189] width 194 height 17
type input "General [PERSON_NAME]"
click at [220, 176] on button "Submit Search" at bounding box center [234, 190] width 28 height 28
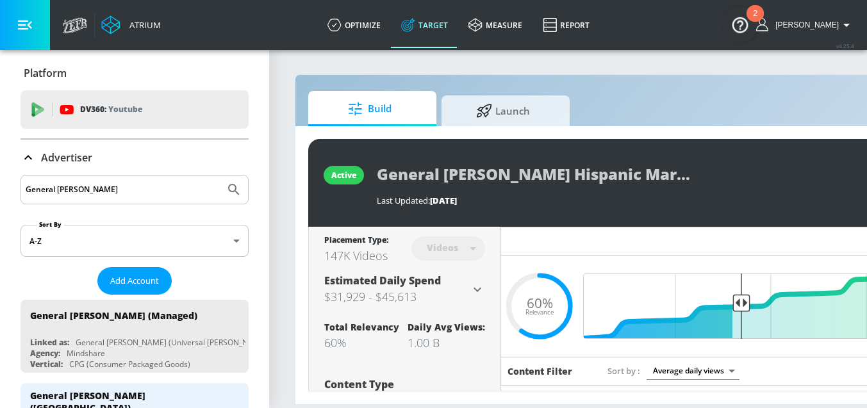
click at [137, 326] on div "General [PERSON_NAME] (Managed)" at bounding box center [137, 315] width 215 height 31
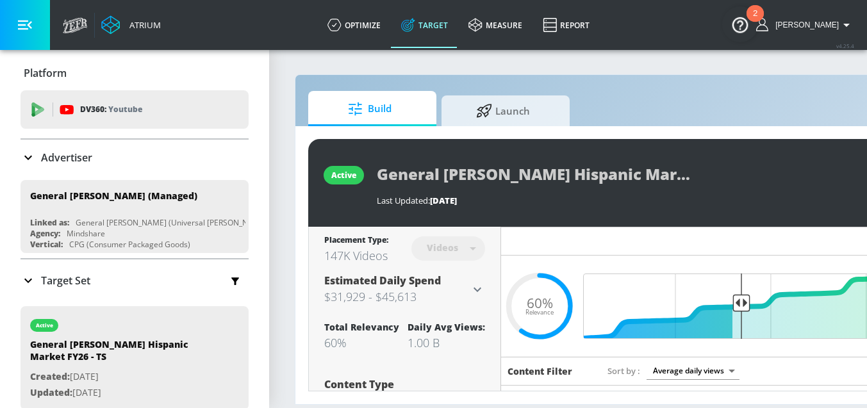
click at [57, 283] on p "Target Set" at bounding box center [65, 281] width 49 height 14
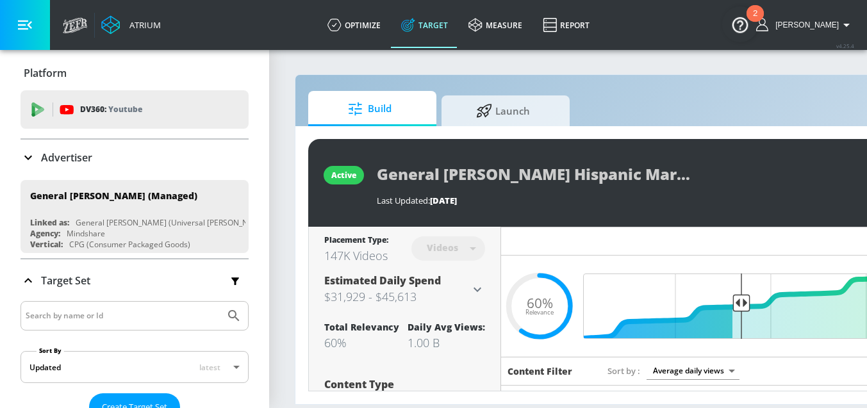
scroll to position [108, 0]
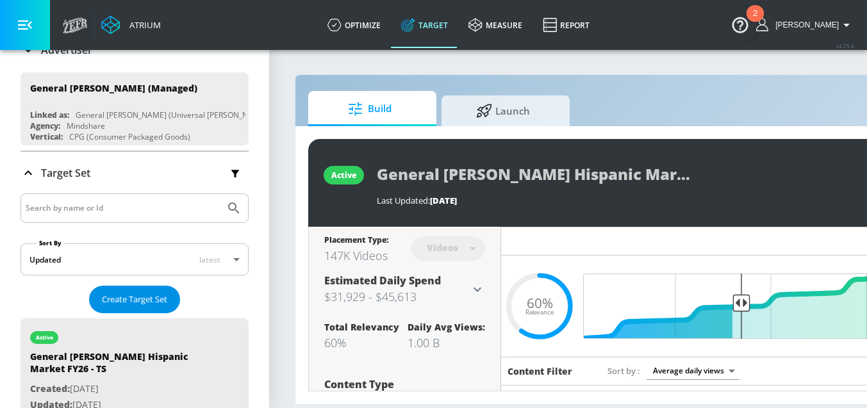
click at [148, 294] on span "Create Target Set" at bounding box center [134, 299] width 65 height 15
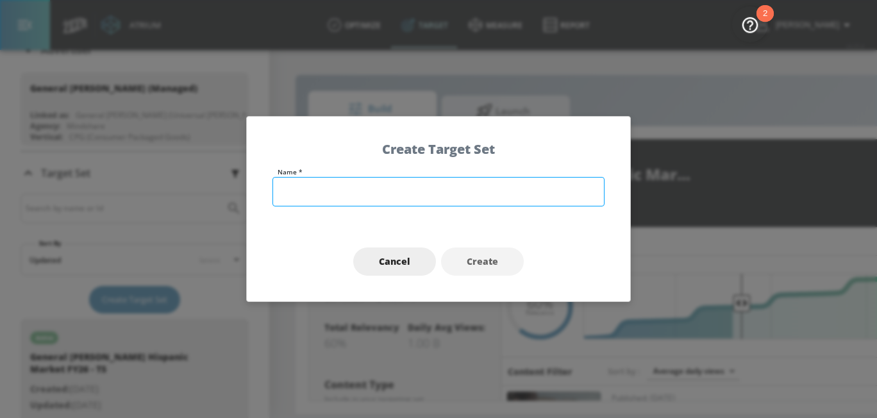
click at [365, 196] on input "text" at bounding box center [438, 191] width 332 height 29
paste input "General [PERSON_NAME] General Market FY26 - TS"
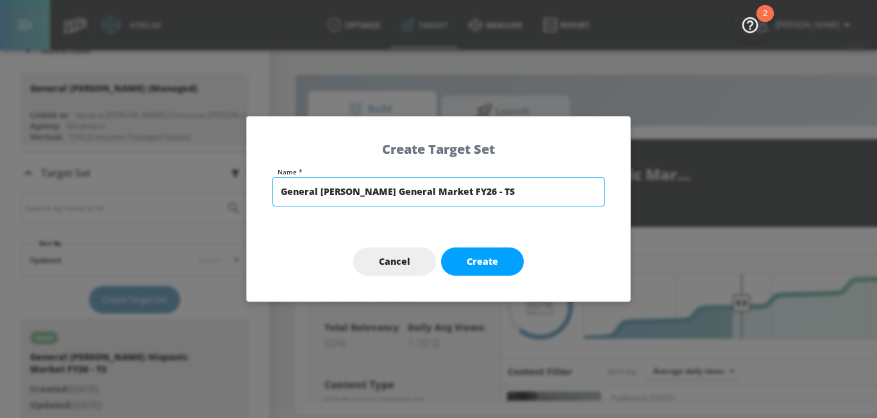
drag, startPoint x: 462, startPoint y: 195, endPoint x: 390, endPoint y: 190, distance: 72.0
click at [390, 190] on input "General [PERSON_NAME] General Market FY26 - TS" at bounding box center [438, 191] width 332 height 29
click at [412, 188] on input "General [PERSON_NAME] FY26 - TS" at bounding box center [438, 191] width 332 height 29
click at [494, 194] on input "General [PERSON_NAME] FY26 Comedy - TS" at bounding box center [438, 191] width 332 height 29
type input "General [PERSON_NAME] FY26 Comedy - TS"
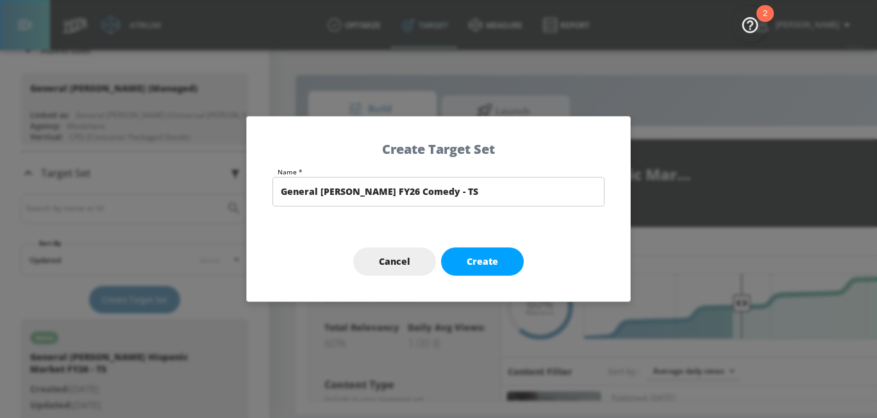
click at [500, 253] on button "Create" at bounding box center [482, 261] width 83 height 29
type input "General [PERSON_NAME] FY26 Comedy - TS"
type input "channels"
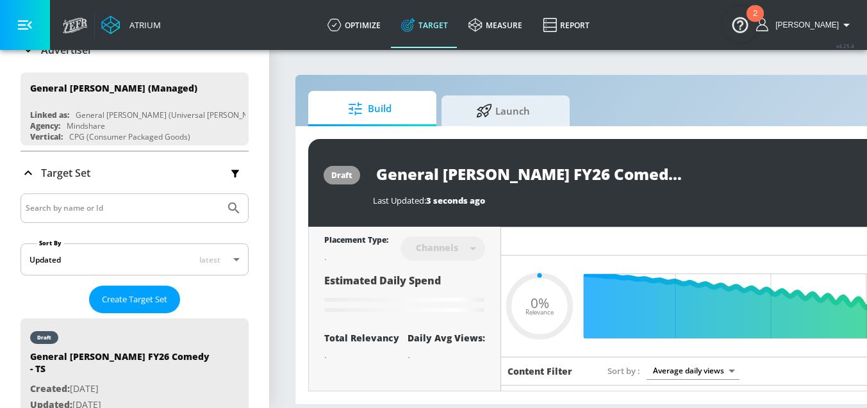
type input "0.6"
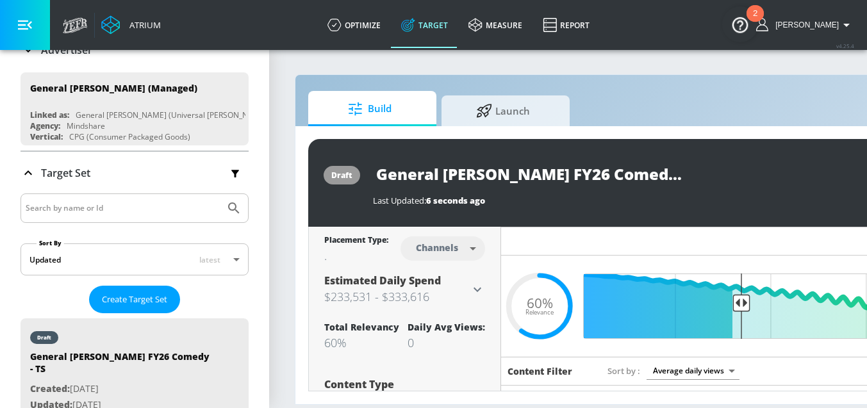
click at [456, 252] on body "Atrium optimize Target measure Report optimize Target measure Report v 4.25.4 […" at bounding box center [433, 204] width 867 height 408
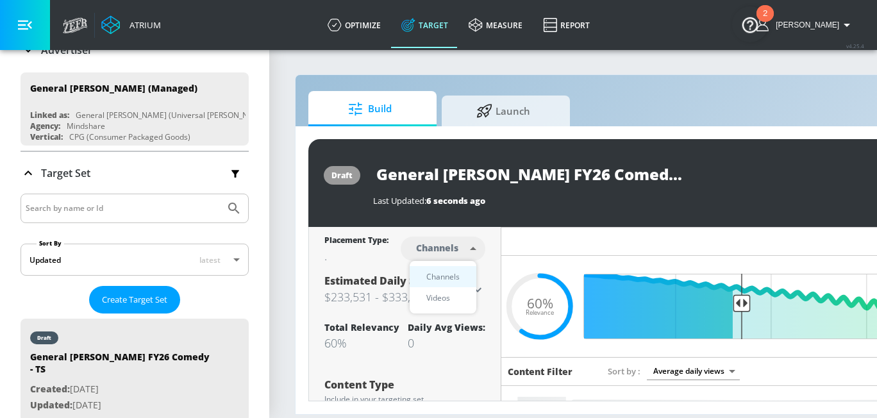
click at [446, 299] on div "Videos" at bounding box center [438, 297] width 37 height 13
type input "videos"
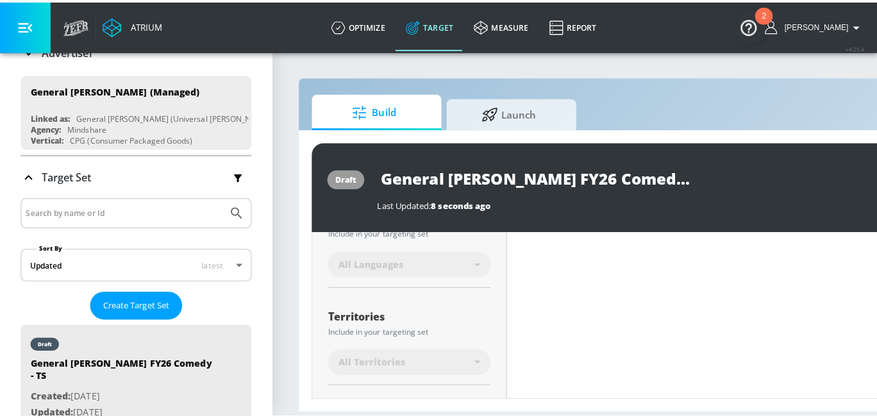
scroll to position [261, 0]
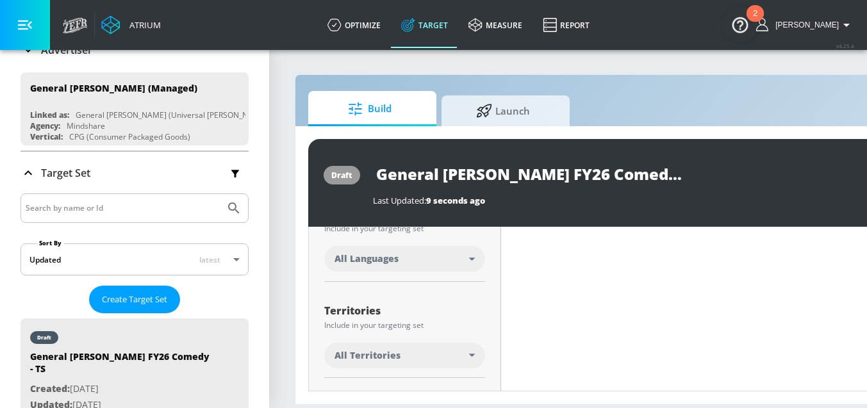
click at [452, 262] on div "All Languages" at bounding box center [402, 259] width 135 height 13
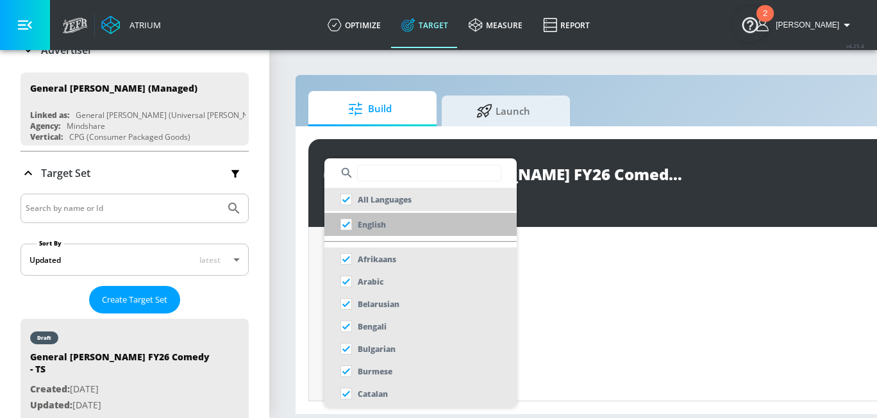
click at [349, 221] on input "checkbox" at bounding box center [346, 224] width 23 height 23
checkbox input "true"
checkbox input "false"
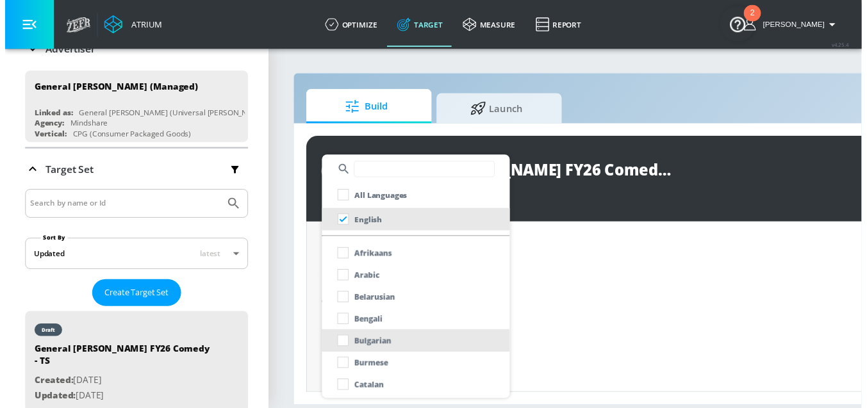
scroll to position [272, 0]
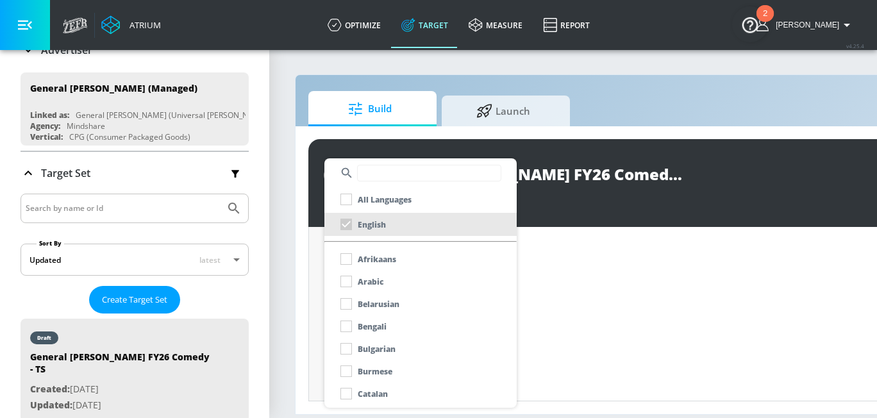
click at [306, 317] on div at bounding box center [438, 209] width 877 height 418
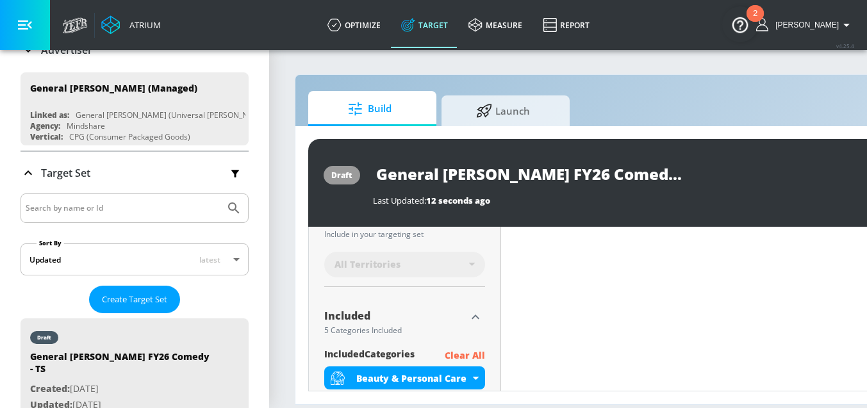
scroll to position [383, 0]
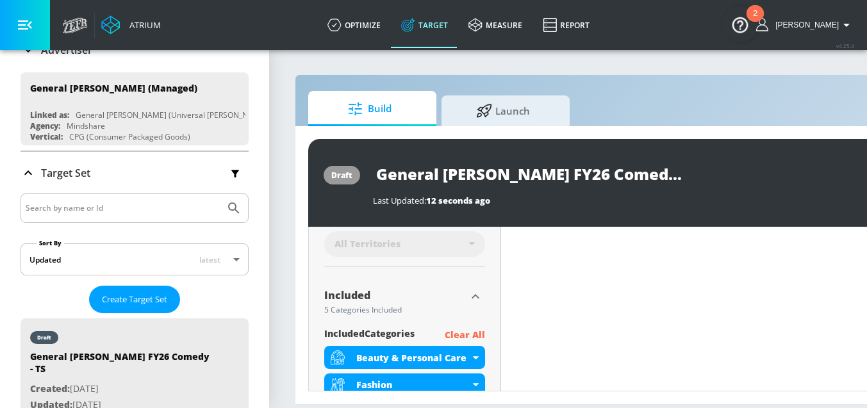
click at [482, 336] on p "Clear All" at bounding box center [465, 336] width 40 height 16
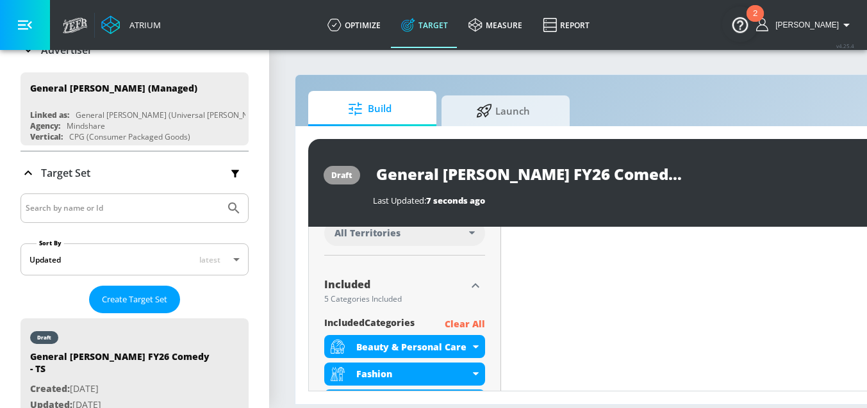
scroll to position [372, 0]
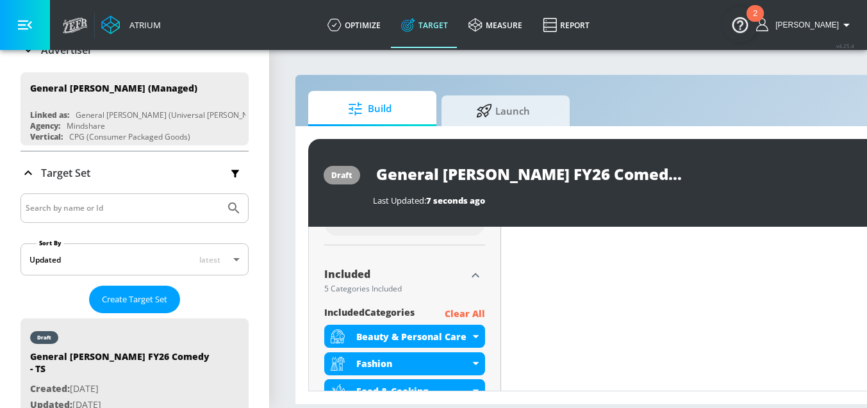
click at [485, 313] on div "Placement Type: Videos videos ​ Estimated Daily Spend $8,596 - $12,280 Activati…" at bounding box center [405, 261] width 192 height 857
click at [473, 313] on p "Clear All" at bounding box center [465, 314] width 40 height 16
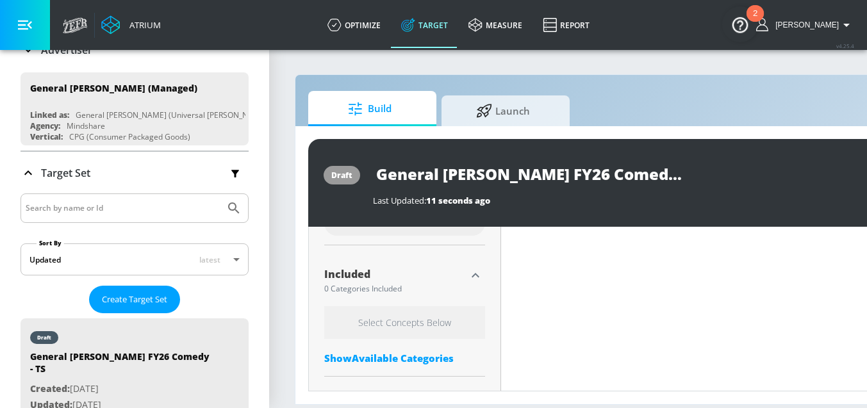
scroll to position [522, 0]
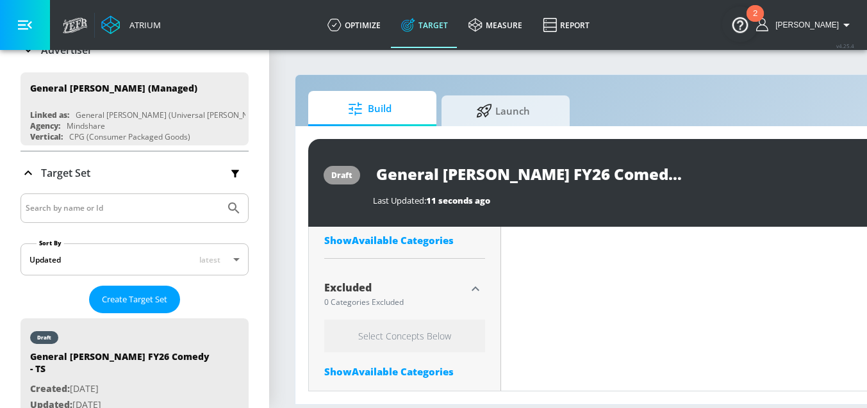
click at [448, 242] on div "Show Available Categories" at bounding box center [404, 240] width 161 height 13
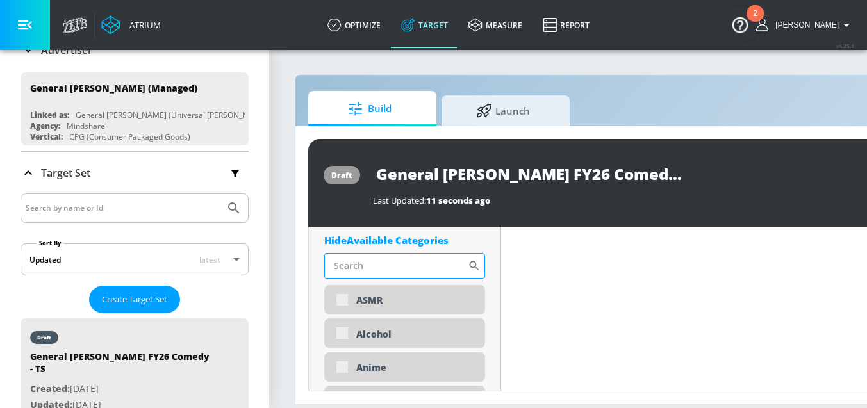
click at [415, 271] on input "Sort By" at bounding box center [396, 266] width 144 height 26
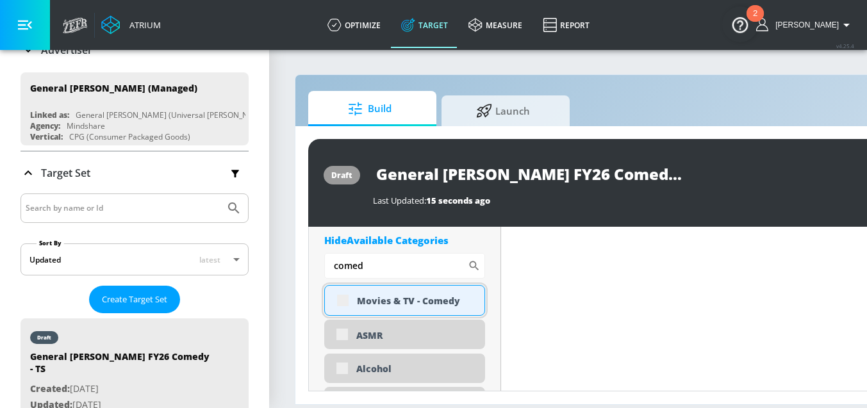
type input "comed"
click at [340, 303] on div "Movies & TV - Comedy" at bounding box center [404, 300] width 161 height 31
click at [392, 299] on div "Movies & TV - Comedy" at bounding box center [416, 301] width 118 height 12
click at [340, 293] on input "checkbox" at bounding box center [342, 299] width 23 height 23
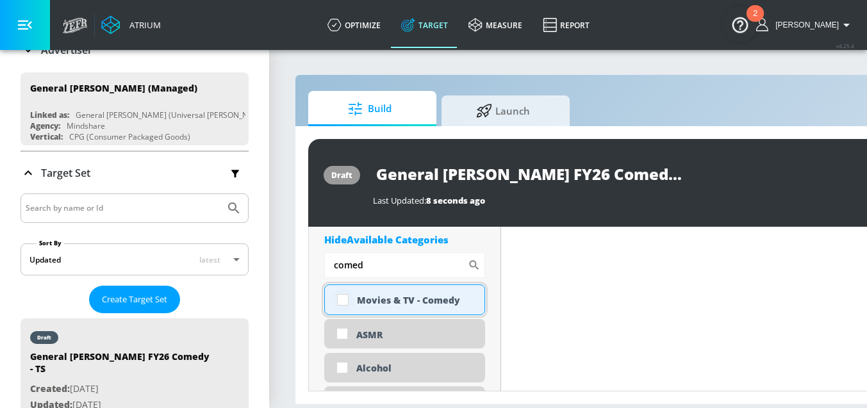
checkbox input "true"
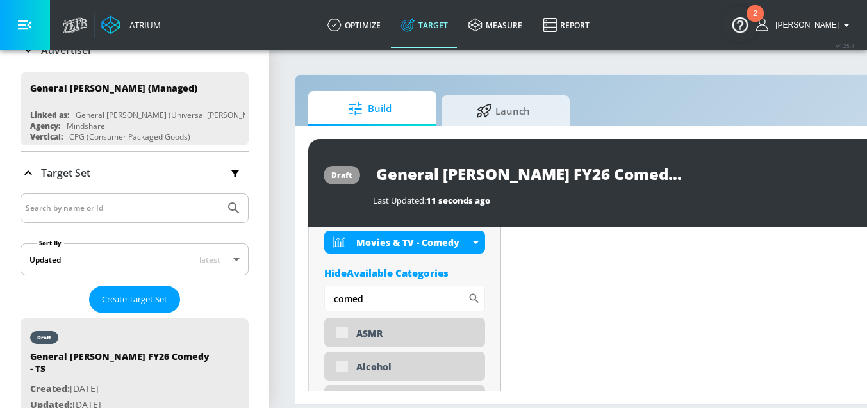
scroll to position [497, 0]
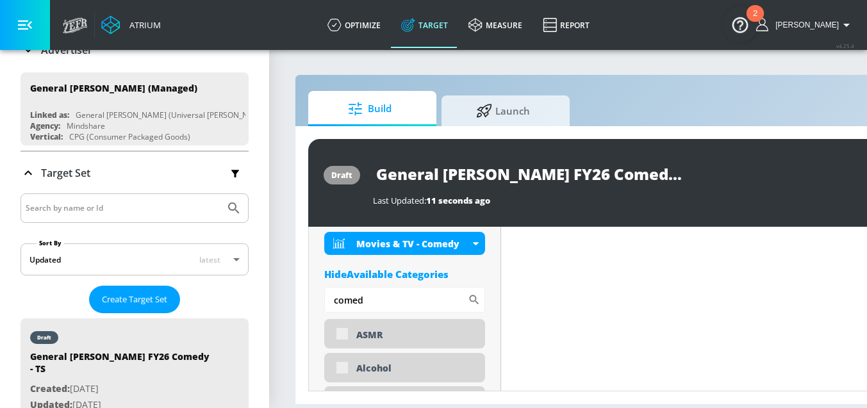
click at [442, 271] on div "Hide Available Categories" at bounding box center [404, 274] width 161 height 13
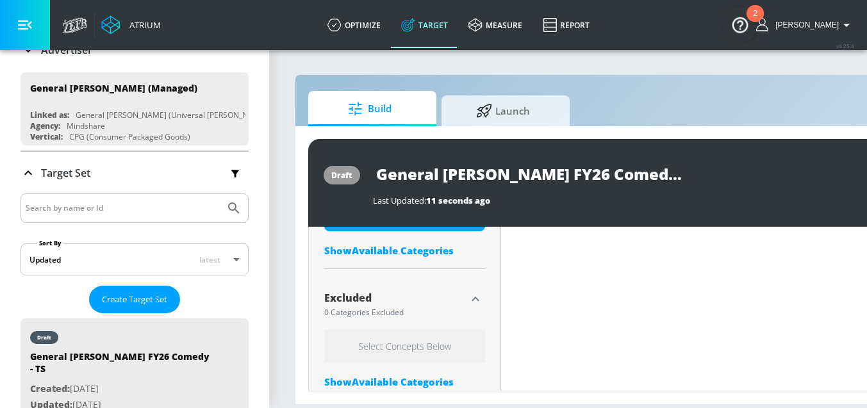
scroll to position [586, 0]
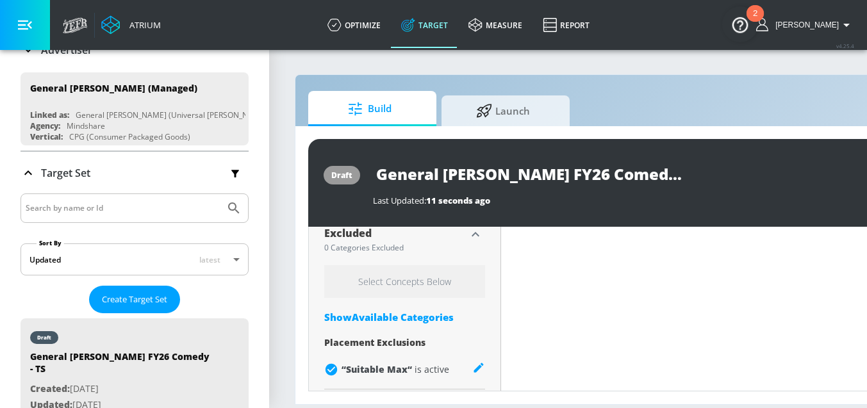
click at [412, 310] on div "Select Concepts Below Show Available Categories Placement Exclusions “ Suitable…" at bounding box center [404, 324] width 161 height 119
click at [446, 317] on div "Show Available Categories" at bounding box center [404, 317] width 161 height 13
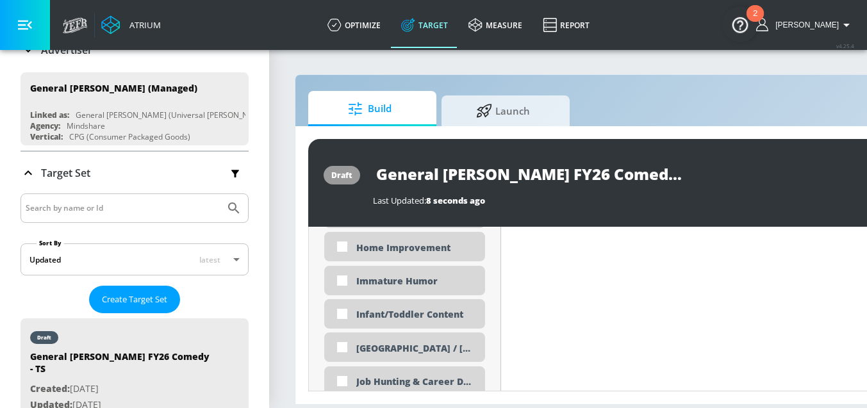
scroll to position [2336, 0]
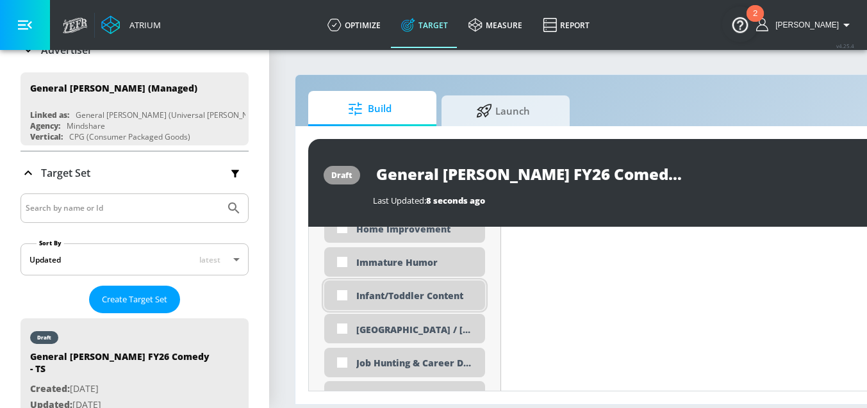
click at [394, 305] on div "Infant/Toddler Content" at bounding box center [404, 295] width 161 height 29
checkbox input "true"
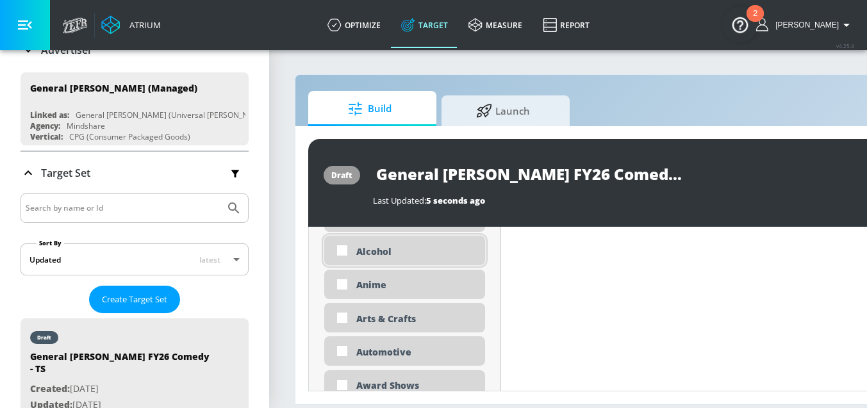
scroll to position [733, 0]
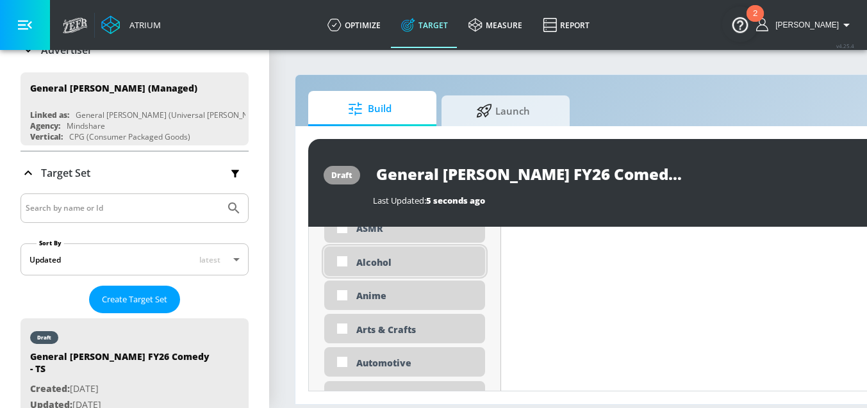
click at [446, 265] on div "Alcohol" at bounding box center [415, 262] width 119 height 12
checkbox input "true"
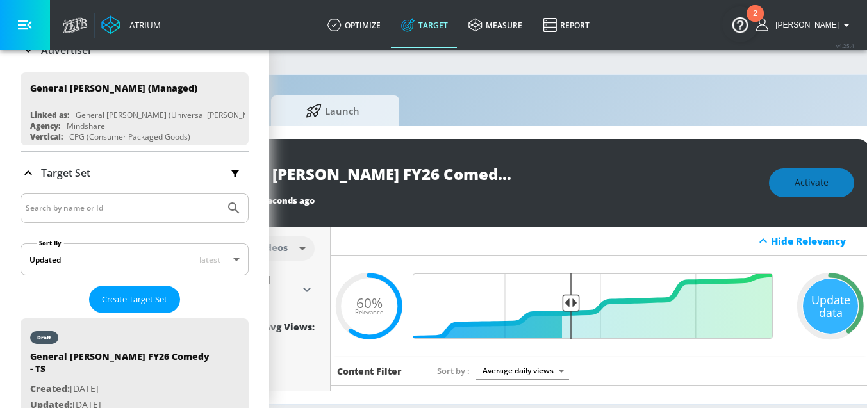
scroll to position [0, 222]
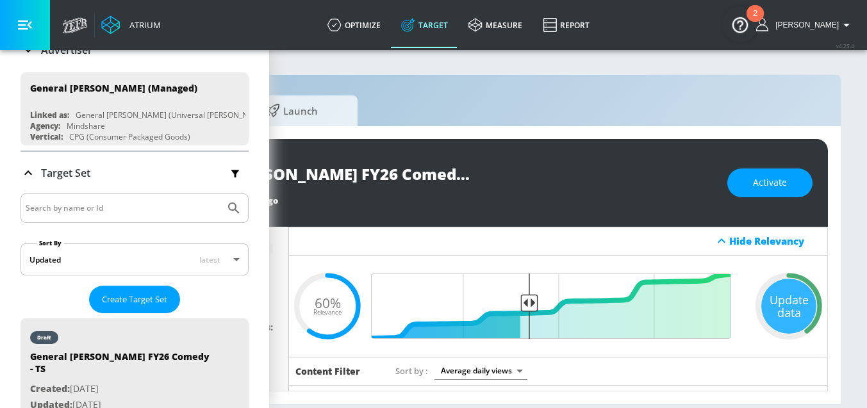
click at [401, 176] on input "General [PERSON_NAME] FY26 Comedy - TS" at bounding box center [321, 174] width 321 height 29
click at [796, 301] on div "Update data" at bounding box center [789, 306] width 55 height 55
drag, startPoint x: 770, startPoint y: 300, endPoint x: 755, endPoint y: 297, distance: 15.6
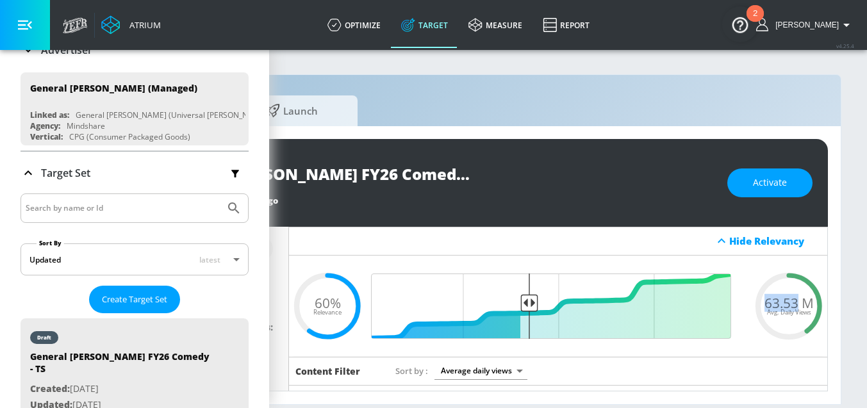
click at [765, 297] on span "63.53 M" at bounding box center [789, 302] width 49 height 13
